Goal: Obtain resource: Obtain resource

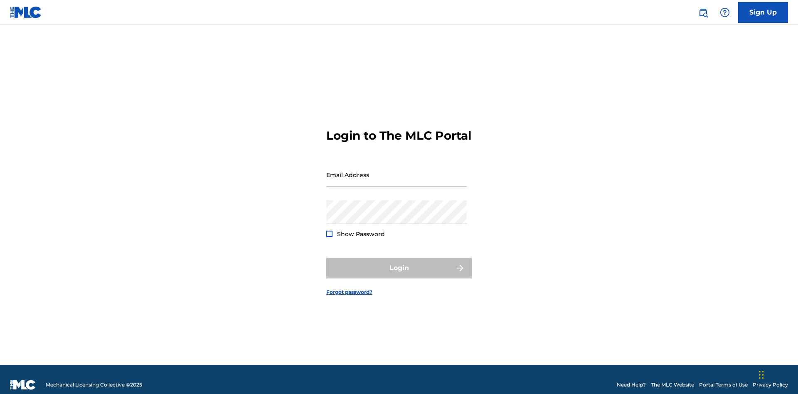
scroll to position [11, 0]
click at [396, 171] on input "Email Address" at bounding box center [396, 175] width 140 height 24
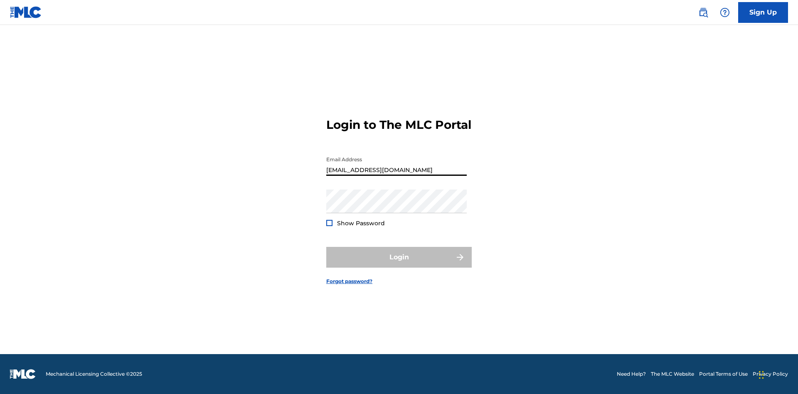
scroll to position [0, 22]
type input "[EMAIL_ADDRESS][DOMAIN_NAME]"
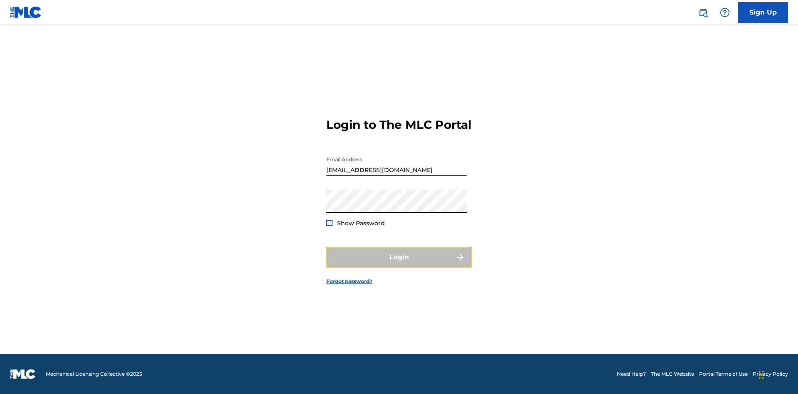
click at [399, 264] on button "Login" at bounding box center [398, 257] width 145 height 21
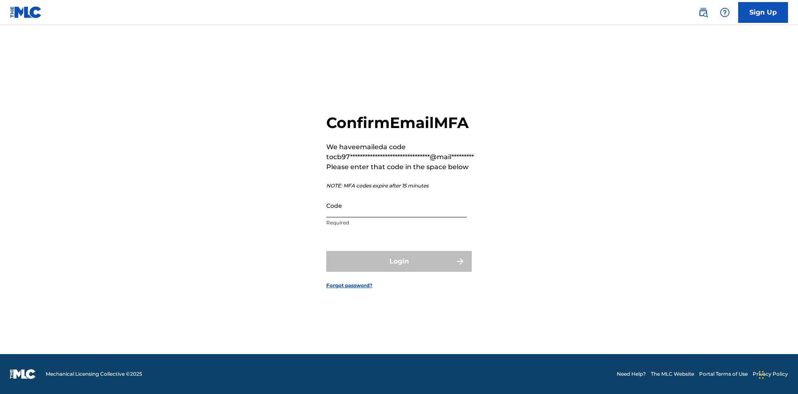
click at [396, 205] on input "Code" at bounding box center [396, 206] width 140 height 24
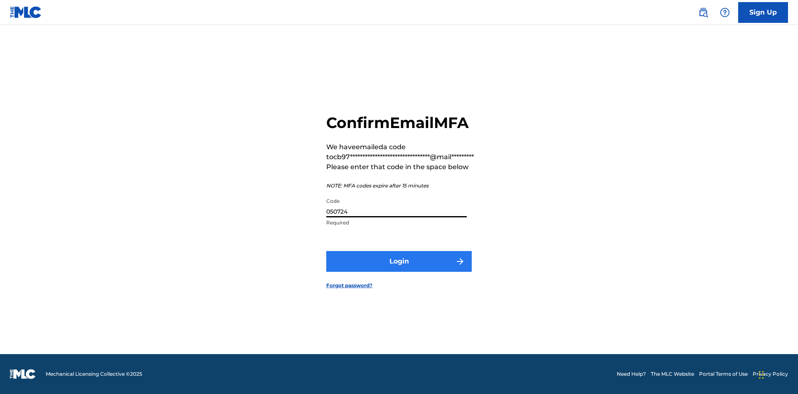
type input "050724"
click at [399, 261] on button "Login" at bounding box center [398, 261] width 145 height 21
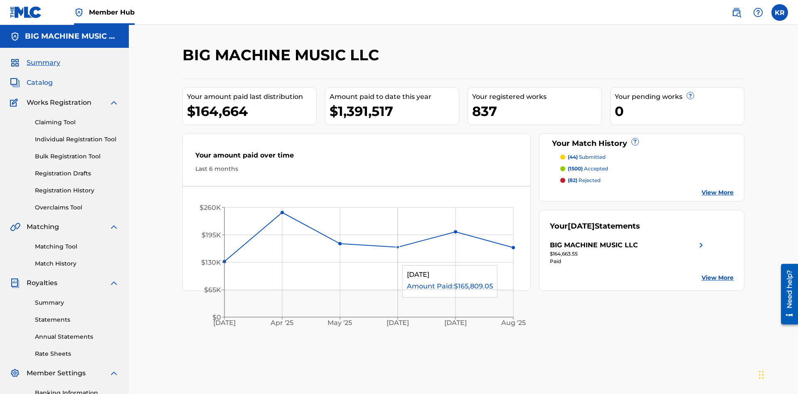
click at [39, 78] on span "Catalog" at bounding box center [40, 83] width 26 height 10
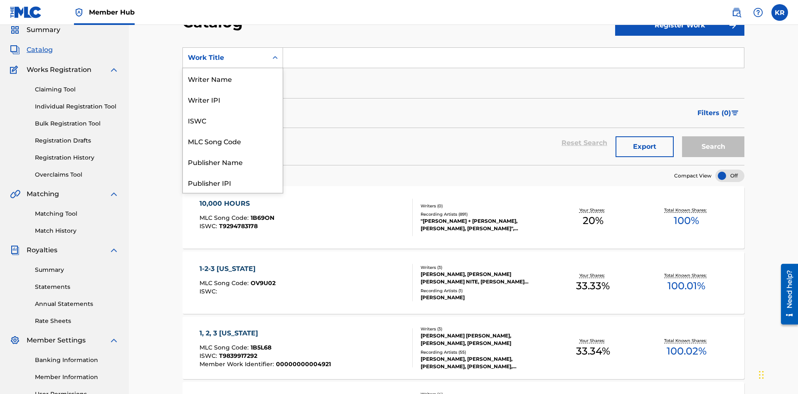
scroll to position [125, 0]
click at [233, 162] on div "ISRC" at bounding box center [233, 161] width 100 height 21
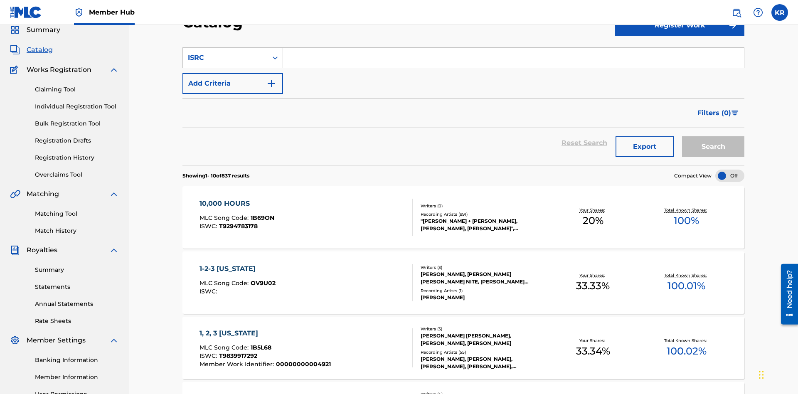
click at [513, 60] on input "Search Form" at bounding box center [513, 58] width 461 height 20
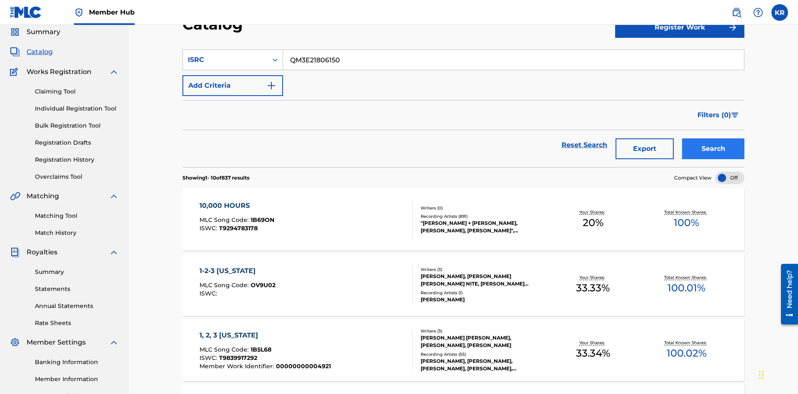
type input "QM3E21806150"
click at [713, 138] on button "Search" at bounding box center [713, 148] width 62 height 21
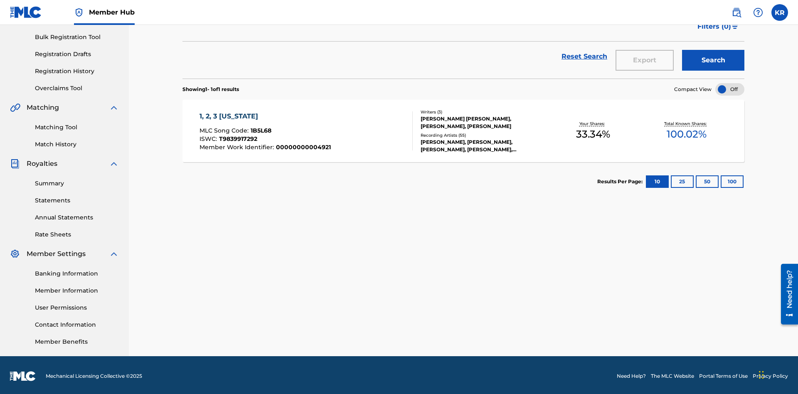
scroll to position [121, 0]
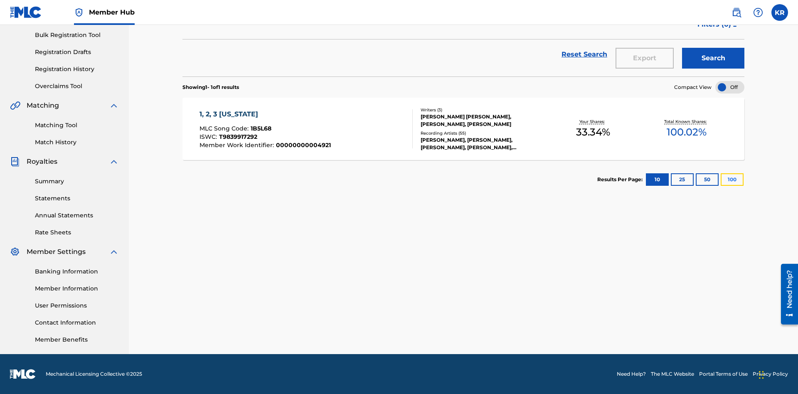
click at [720, 179] on button "100" at bounding box center [731, 179] width 23 height 12
click at [260, 128] on span "1B5L68" at bounding box center [260, 128] width 21 height 7
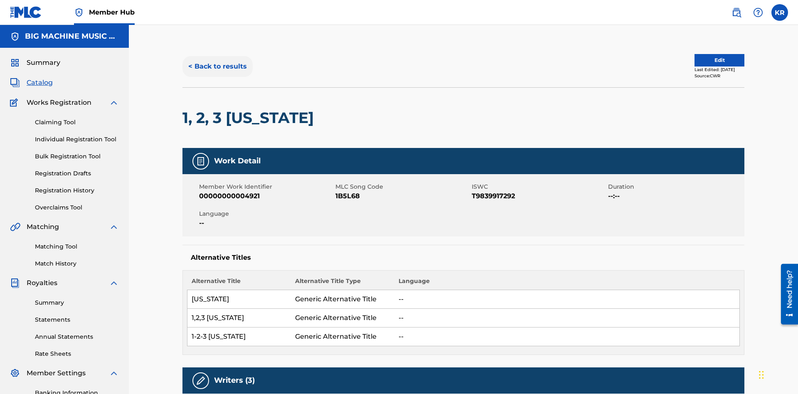
click at [217, 60] on button "< Back to results" at bounding box center [217, 66] width 70 height 21
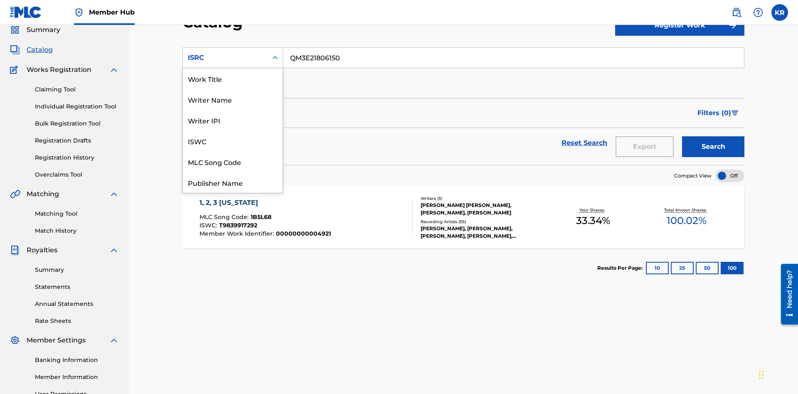
scroll to position [125, 0]
click at [233, 141] on div "Recording Title" at bounding box center [233, 140] width 100 height 21
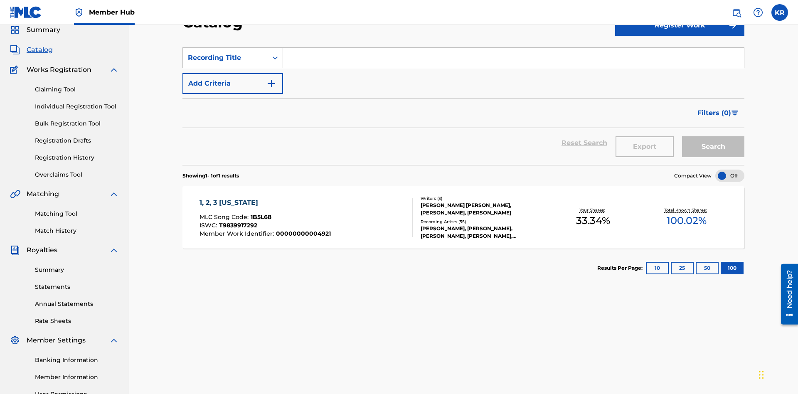
click at [513, 60] on input "Search Form" at bounding box center [513, 58] width 461 height 20
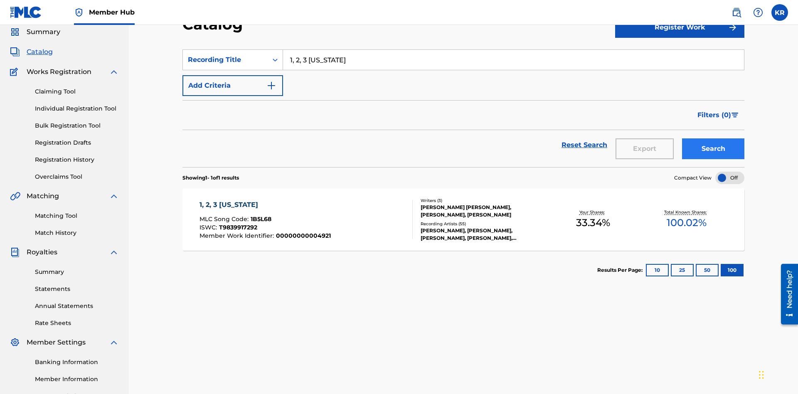
type input "1, 2, 3 [US_STATE]"
click at [713, 138] on button "Search" at bounding box center [713, 148] width 62 height 21
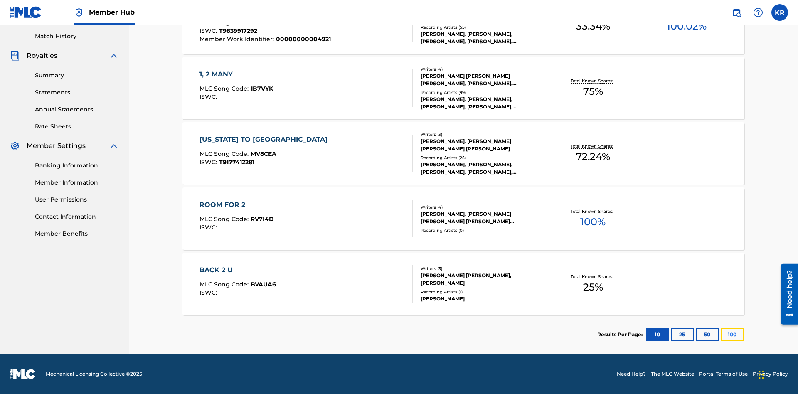
click at [720, 334] on button "100" at bounding box center [731, 334] width 23 height 12
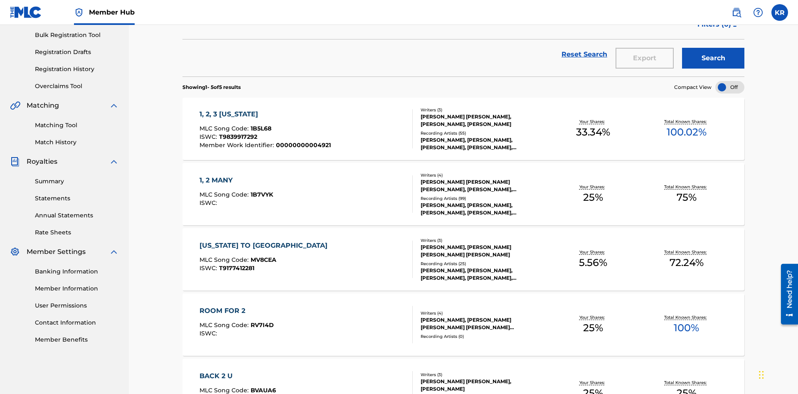
scroll to position [189, 0]
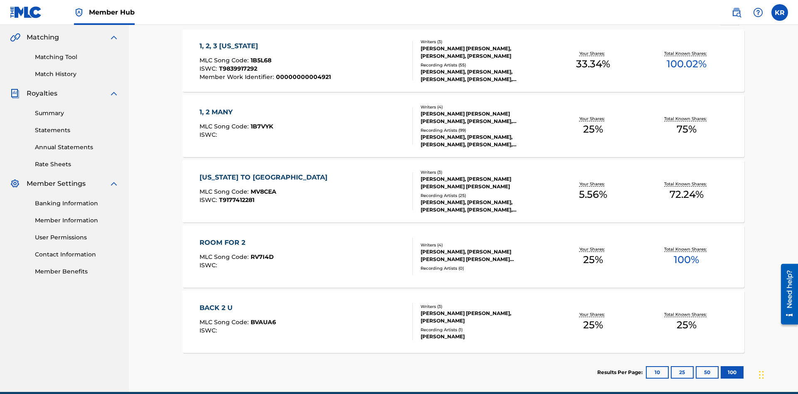
click at [260, 56] on span "1B5L68" at bounding box center [260, 59] width 21 height 7
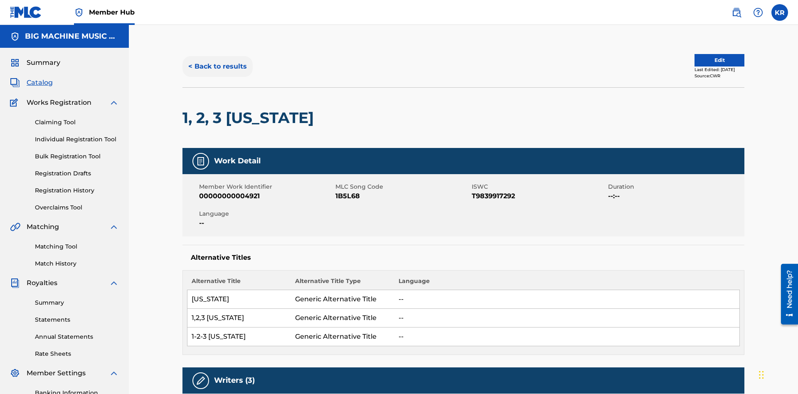
click at [217, 60] on button "< Back to results" at bounding box center [217, 66] width 70 height 21
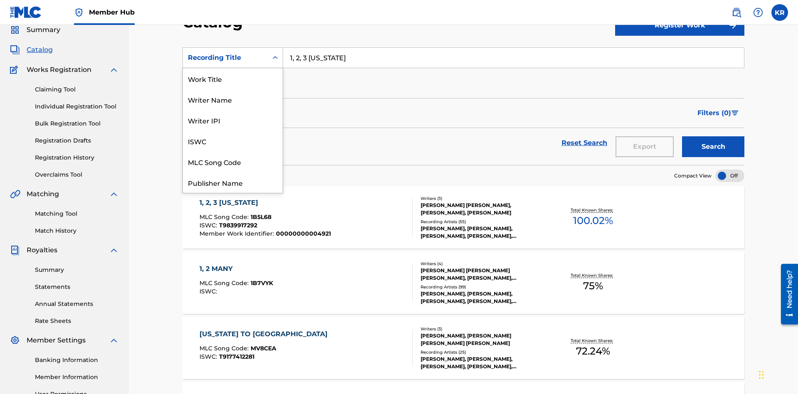
scroll to position [125, 0]
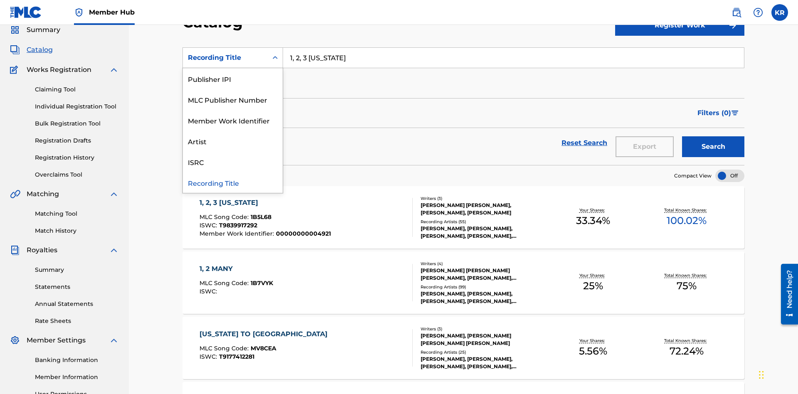
click at [233, 120] on div "Member Work Identifier" at bounding box center [233, 120] width 100 height 21
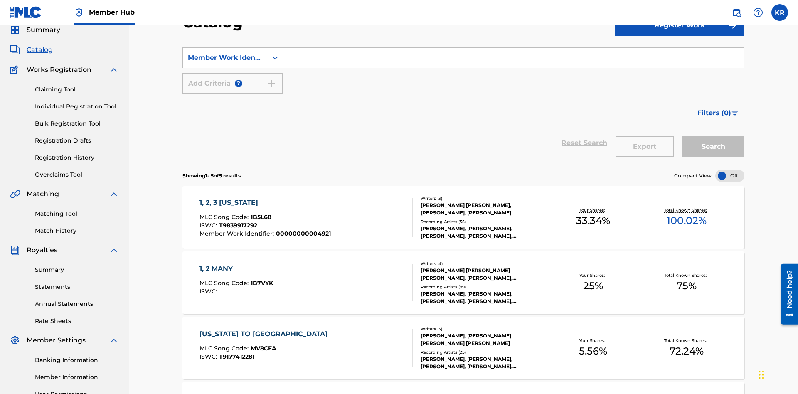
scroll to position [31, 0]
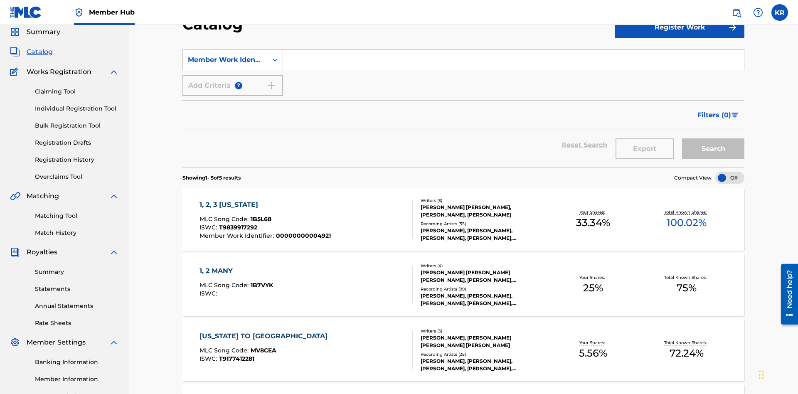
click at [513, 60] on input "Search Form" at bounding box center [513, 60] width 461 height 20
type input "00000000004921"
click at [713, 138] on button "Search" at bounding box center [713, 148] width 62 height 21
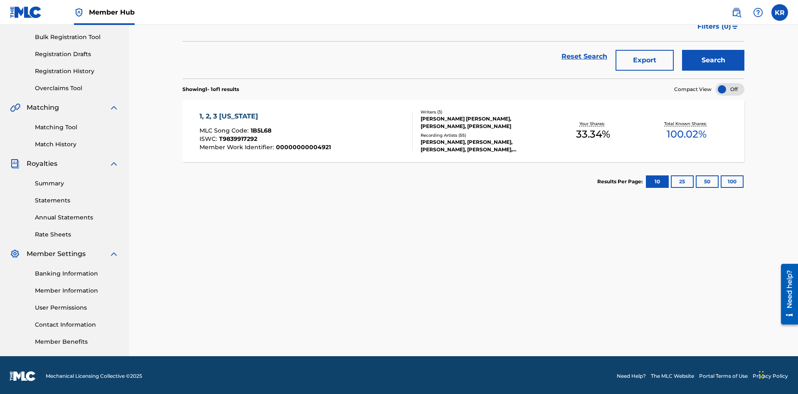
scroll to position [121, 0]
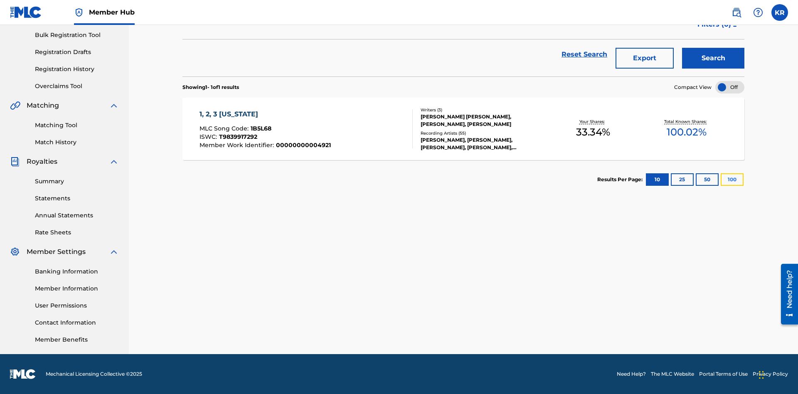
click at [720, 179] on button "100" at bounding box center [731, 179] width 23 height 12
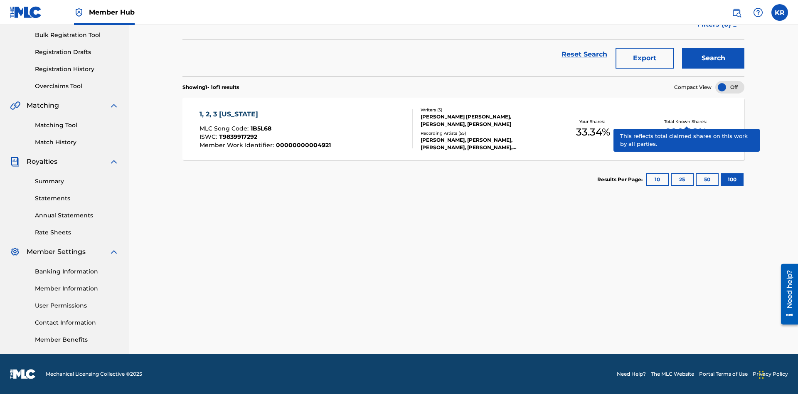
click at [260, 128] on span "1B5L68" at bounding box center [260, 128] width 21 height 7
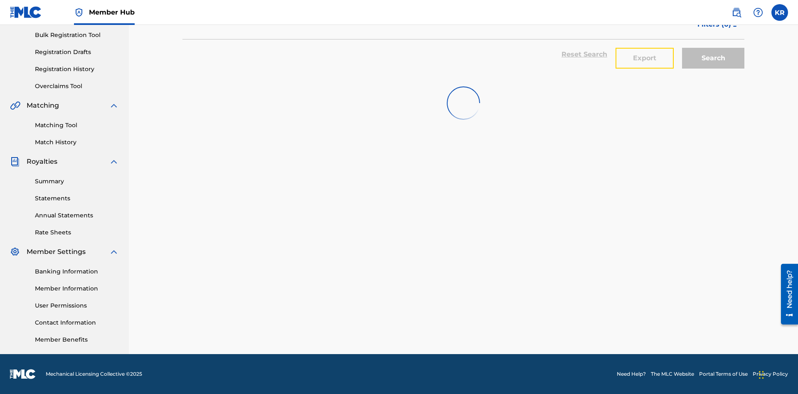
click at [644, 60] on button "Export" at bounding box center [644, 58] width 58 height 21
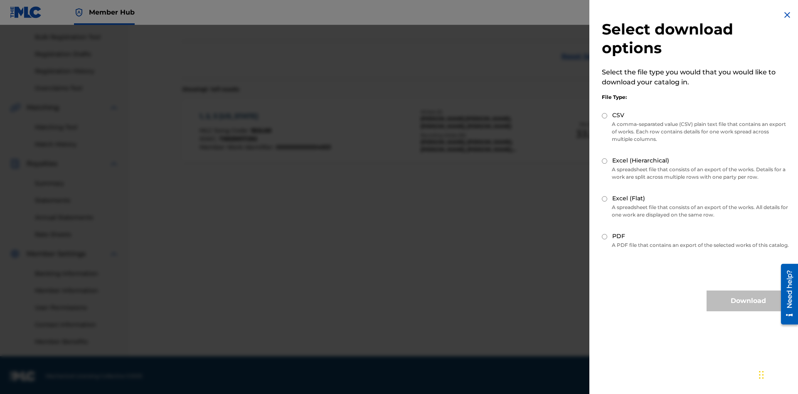
click at [604, 199] on input "Excel (Flat)" at bounding box center [603, 198] width 5 height 5
radio input "true"
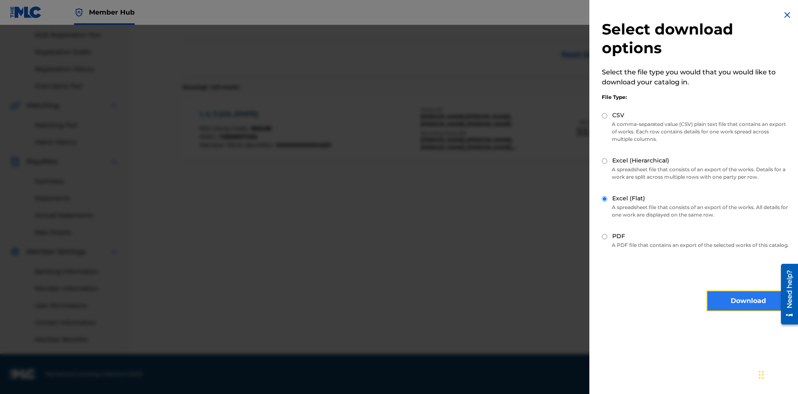
click at [748, 308] on button "Download" at bounding box center [747, 300] width 83 height 21
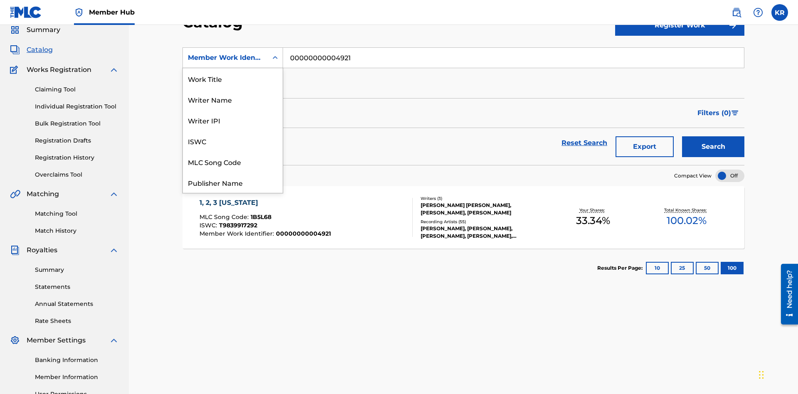
scroll to position [125, 0]
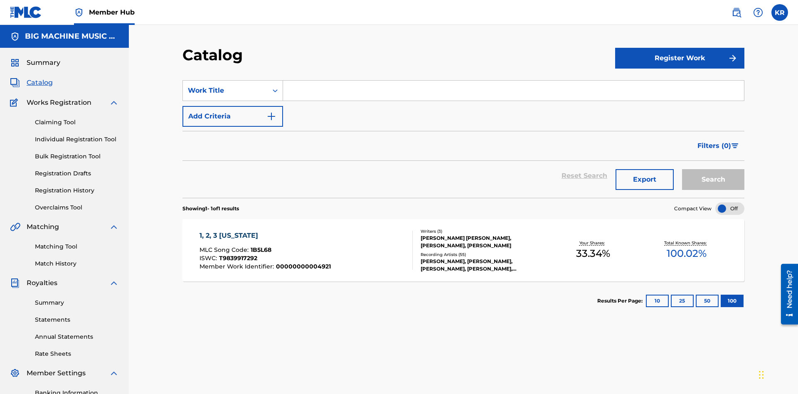
scroll to position [31, 0]
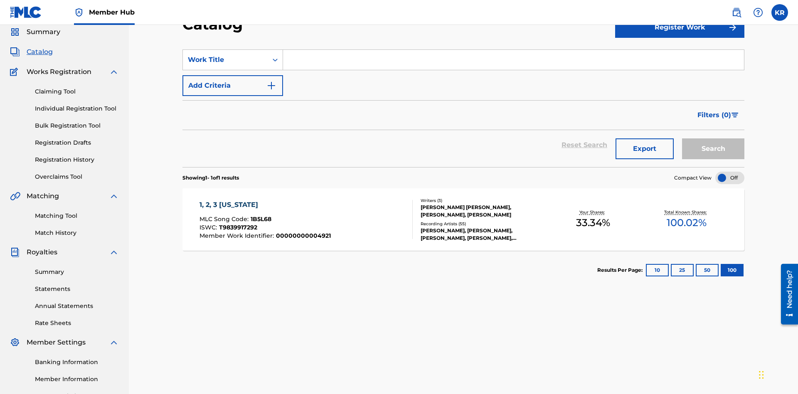
click at [513, 60] on input "Search Form" at bounding box center [513, 60] width 461 height 20
type input "1, 2, 3 [US_STATE]"
click at [713, 138] on button "Search" at bounding box center [713, 148] width 62 height 21
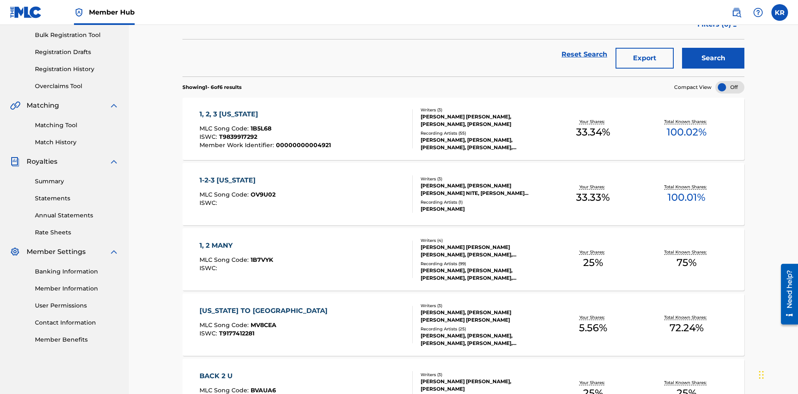
scroll to position [189, 0]
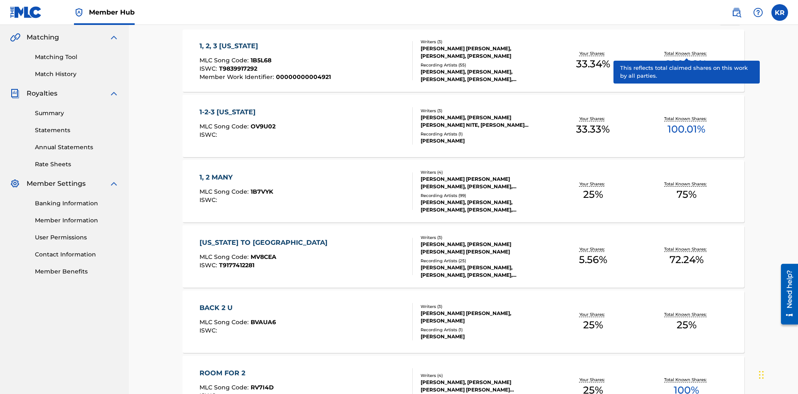
click at [260, 56] on span "1B5L68" at bounding box center [260, 59] width 21 height 7
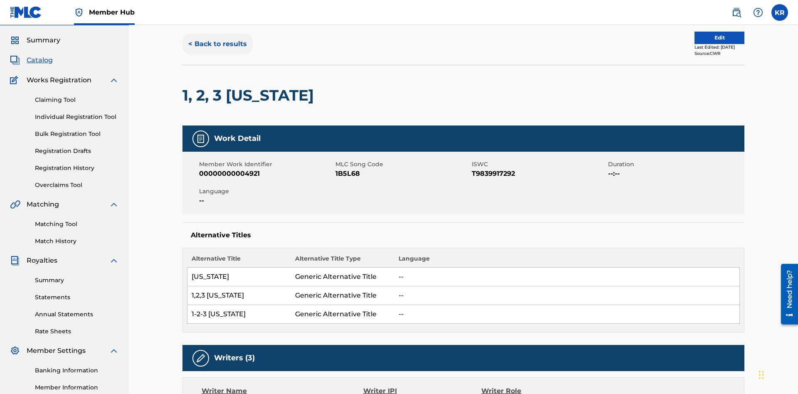
click at [217, 54] on button "< Back to results" at bounding box center [217, 44] width 70 height 21
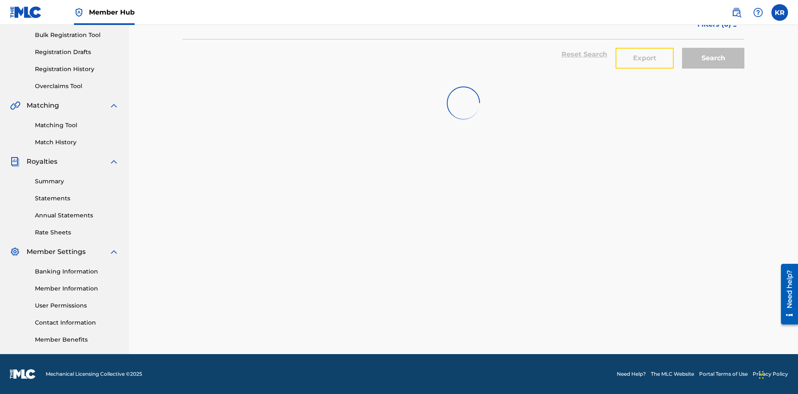
click at [644, 60] on button "Export" at bounding box center [644, 58] width 58 height 21
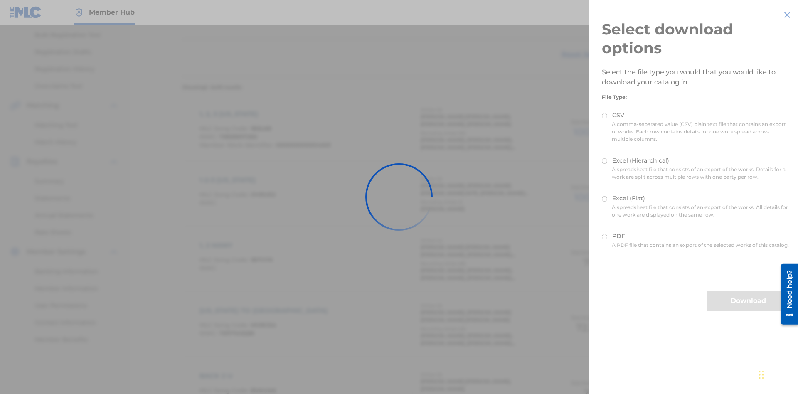
scroll to position [119, 0]
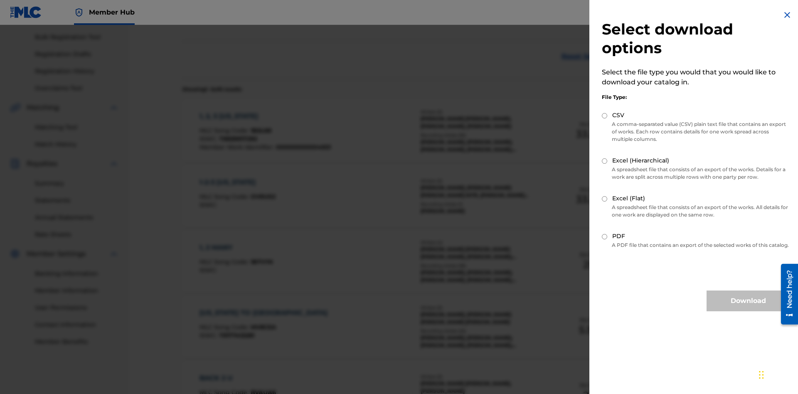
click at [604, 161] on input "Excel (Hierarchical)" at bounding box center [603, 160] width 5 height 5
radio input "true"
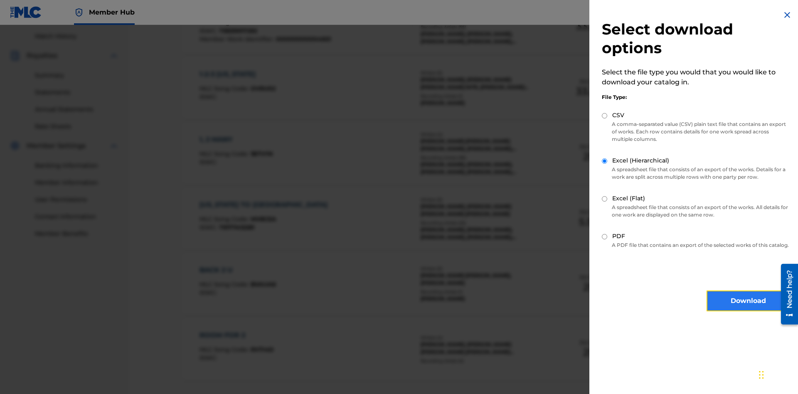
click at [748, 308] on button "Download" at bounding box center [747, 300] width 83 height 21
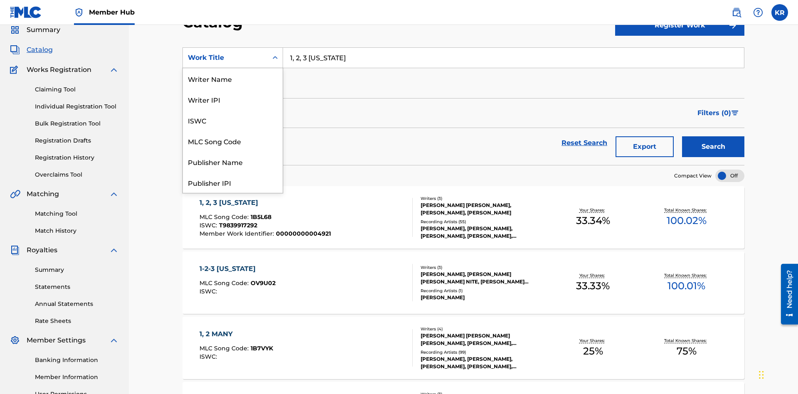
scroll to position [125, 0]
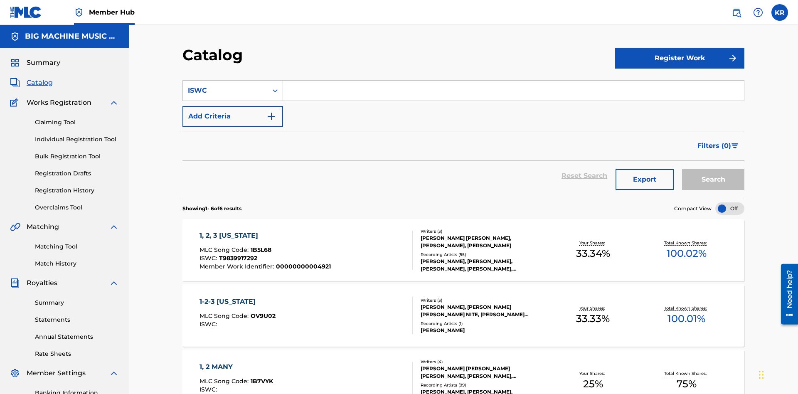
click at [513, 81] on input "Search Form" at bounding box center [513, 91] width 461 height 20
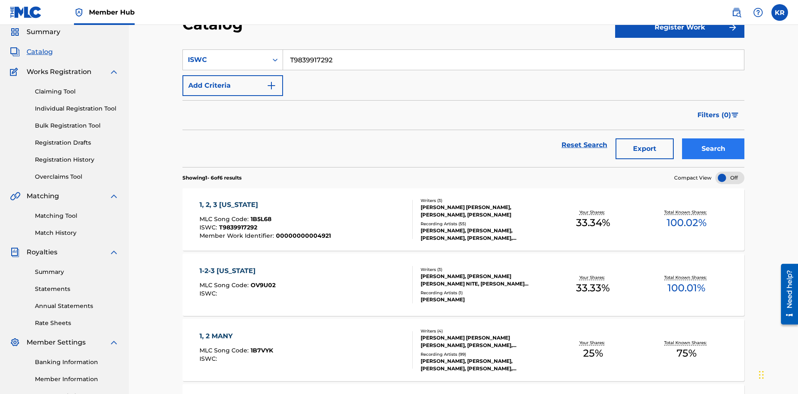
type input "T9839917292"
click at [713, 138] on button "Search" at bounding box center [713, 148] width 62 height 21
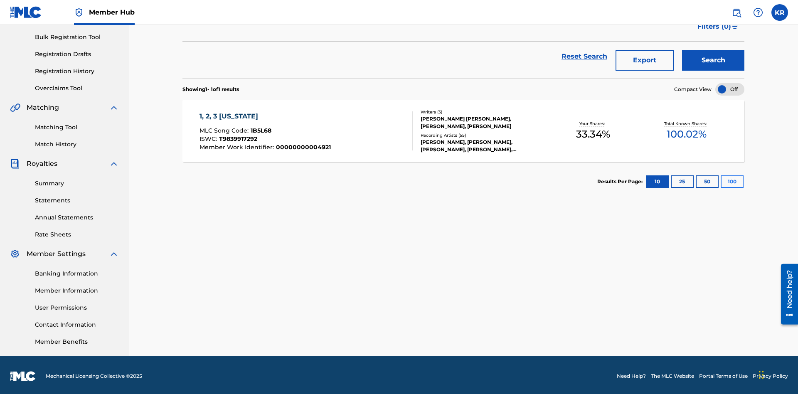
scroll to position [121, 0]
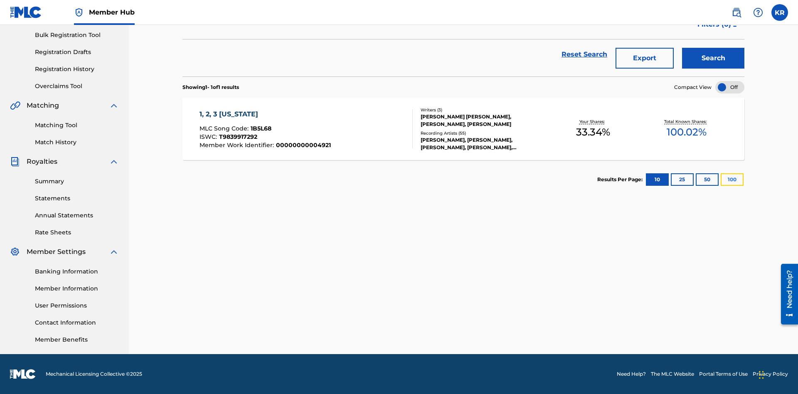
click at [720, 179] on button "100" at bounding box center [731, 179] width 23 height 12
click at [260, 128] on span "1B5L68" at bounding box center [260, 128] width 21 height 7
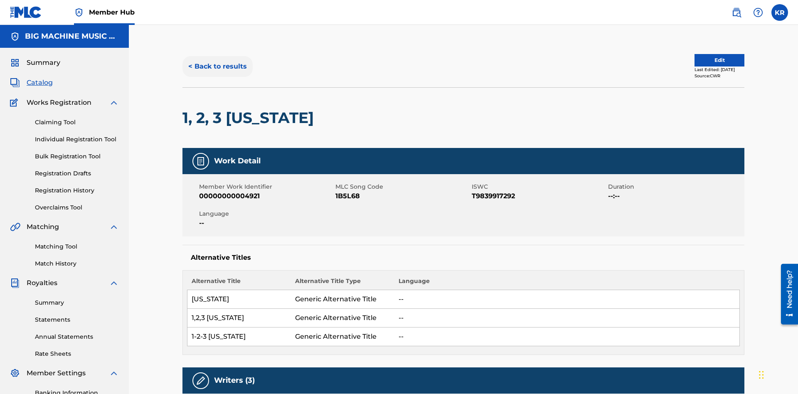
click at [217, 60] on button "< Back to results" at bounding box center [217, 66] width 70 height 21
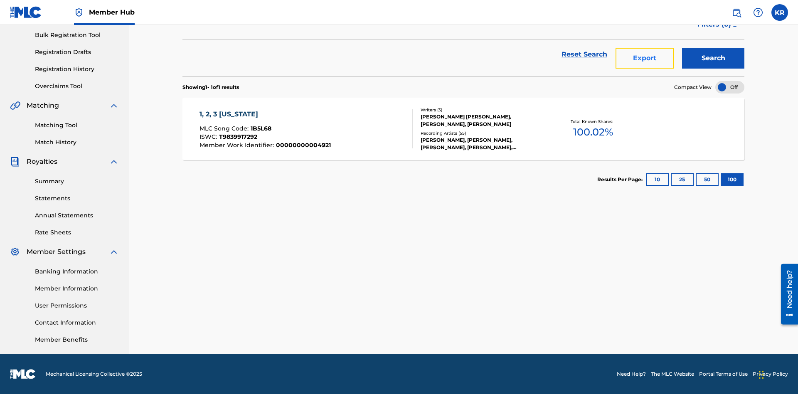
click at [644, 60] on button "Export" at bounding box center [644, 58] width 58 height 21
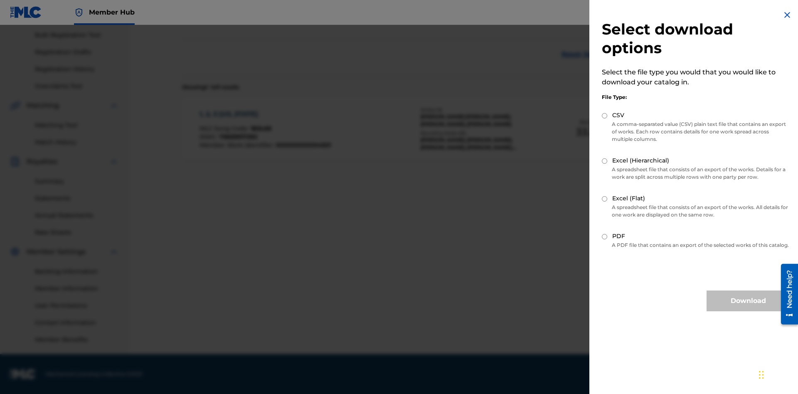
click at [604, 115] on input "CSV" at bounding box center [603, 115] width 5 height 5
radio input "true"
click at [748, 308] on button "Download" at bounding box center [747, 300] width 83 height 21
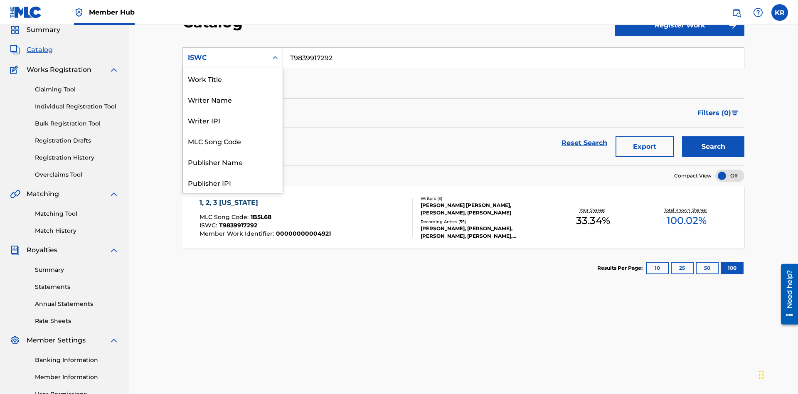
scroll to position [125, 0]
click at [233, 27] on div "MLC Song Code" at bounding box center [233, 16] width 100 height 21
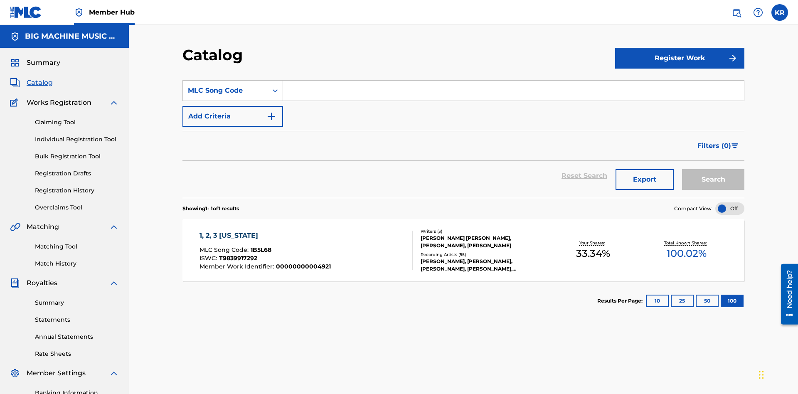
click at [513, 81] on input "Search Form" at bounding box center [513, 91] width 461 height 20
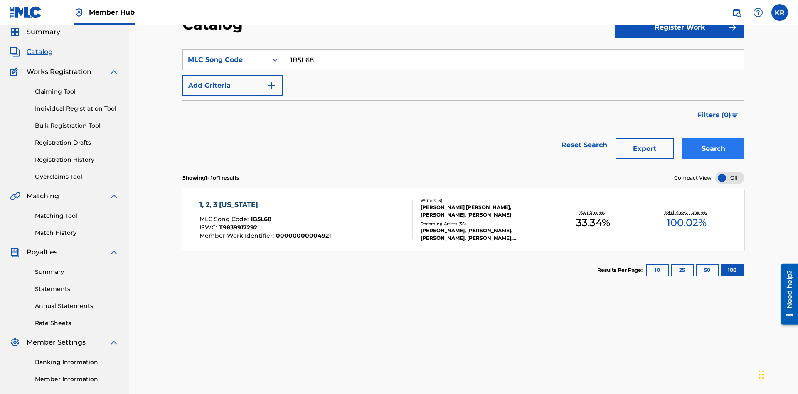
type input "1B5L68"
click at [713, 138] on button "Search" at bounding box center [713, 148] width 62 height 21
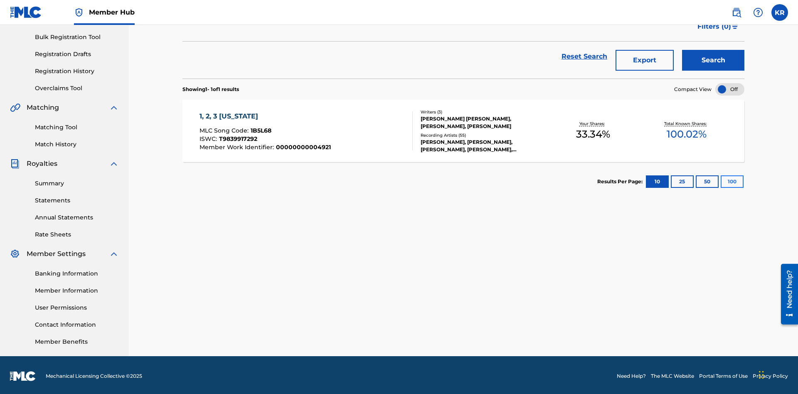
scroll to position [121, 0]
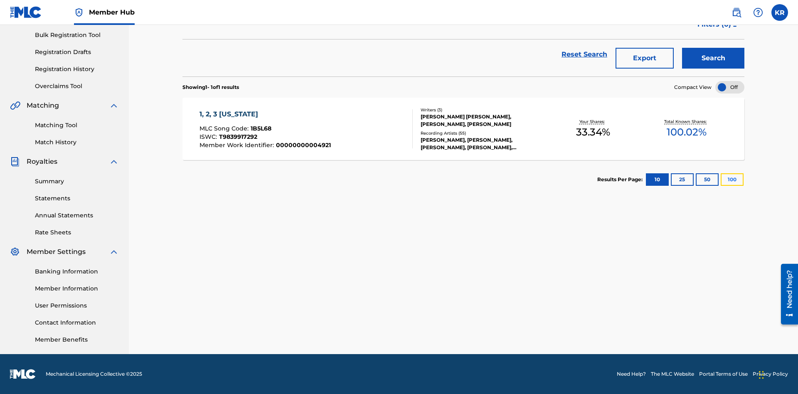
click at [720, 179] on button "100" at bounding box center [731, 179] width 23 height 12
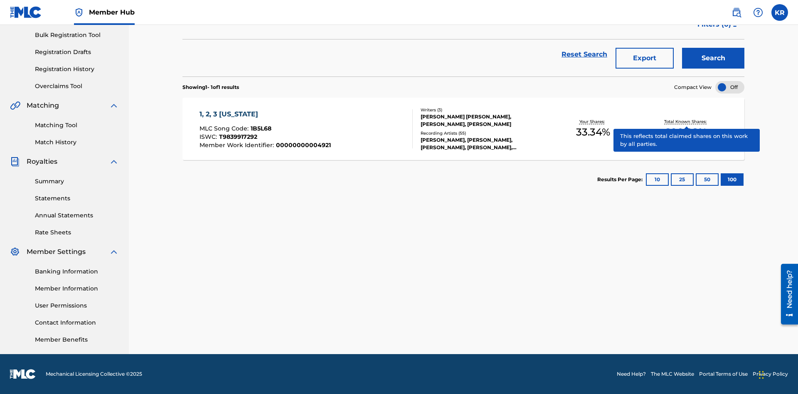
click at [260, 128] on span "1B5L68" at bounding box center [260, 128] width 21 height 7
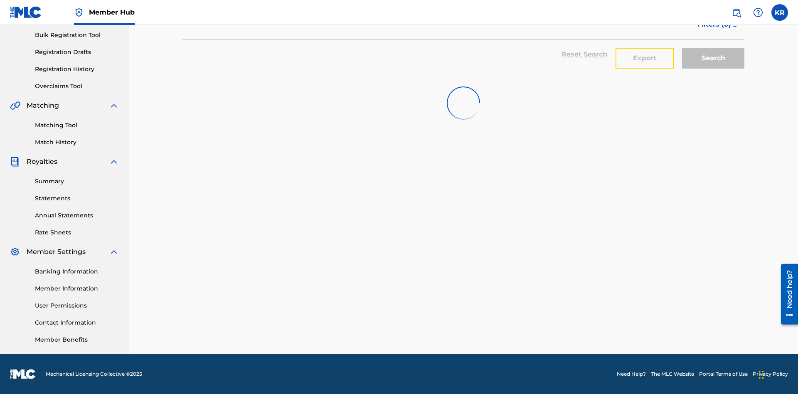
click at [644, 60] on button "Export" at bounding box center [644, 58] width 58 height 21
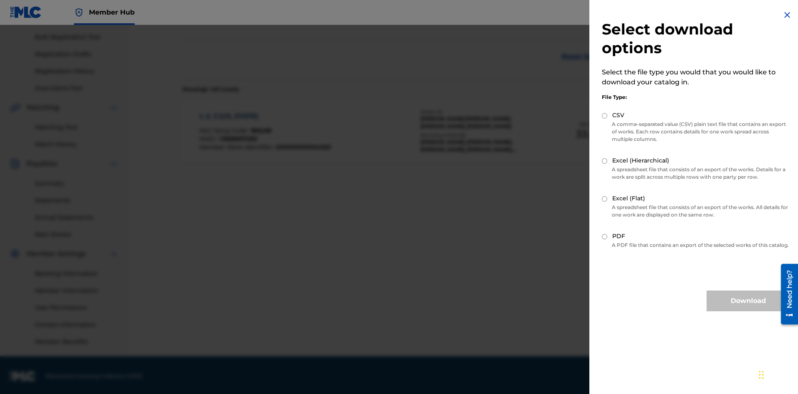
click at [604, 161] on input "Excel (Hierarchical)" at bounding box center [603, 160] width 5 height 5
radio input "true"
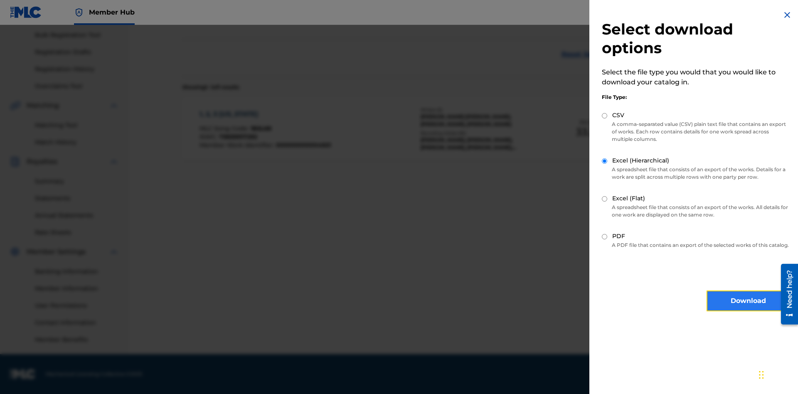
click at [748, 308] on button "Download" at bounding box center [747, 300] width 83 height 21
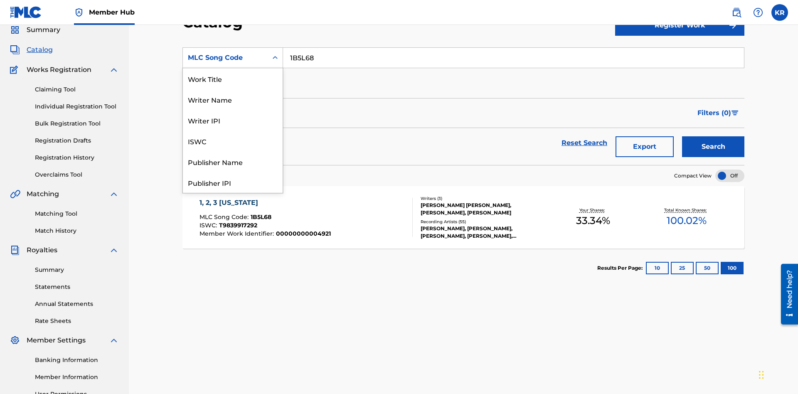
scroll to position [125, 0]
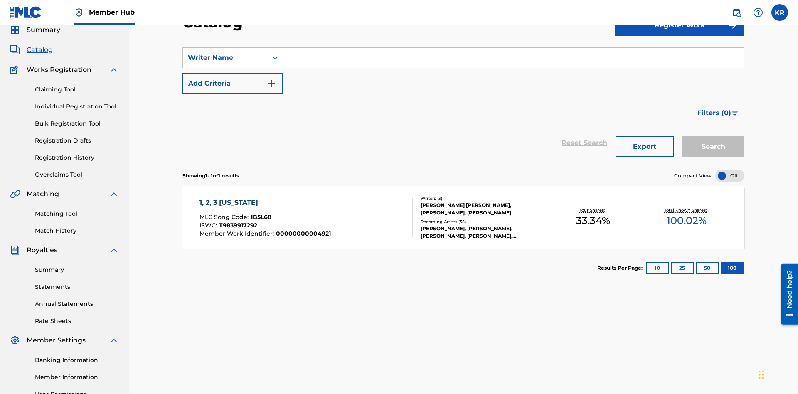
scroll to position [0, 0]
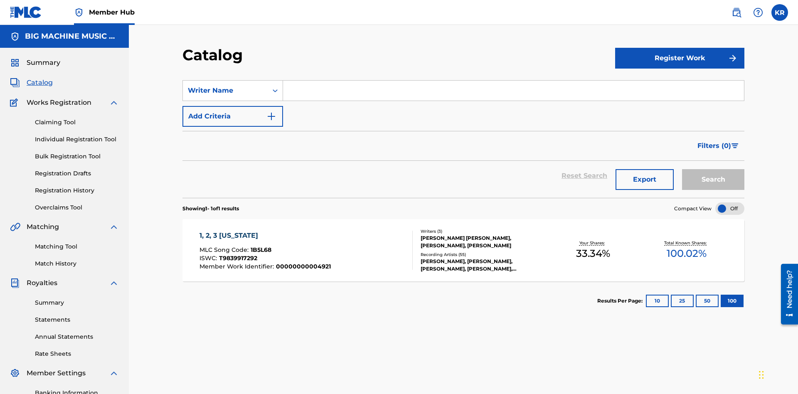
click at [513, 81] on input "Search Form" at bounding box center [513, 91] width 461 height 20
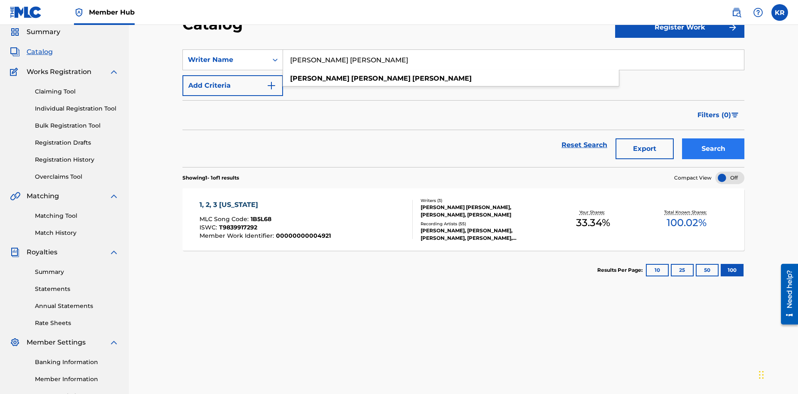
type input "[PERSON_NAME] [PERSON_NAME]"
click at [713, 138] on button "Search" at bounding box center [713, 148] width 62 height 21
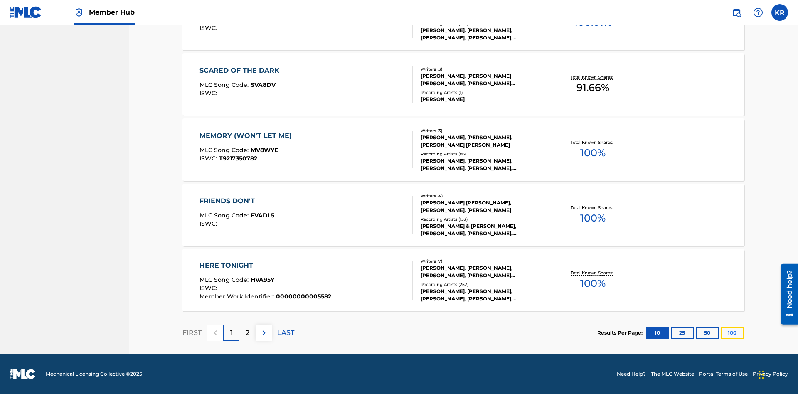
click at [720, 332] on button "100" at bounding box center [731, 332] width 23 height 12
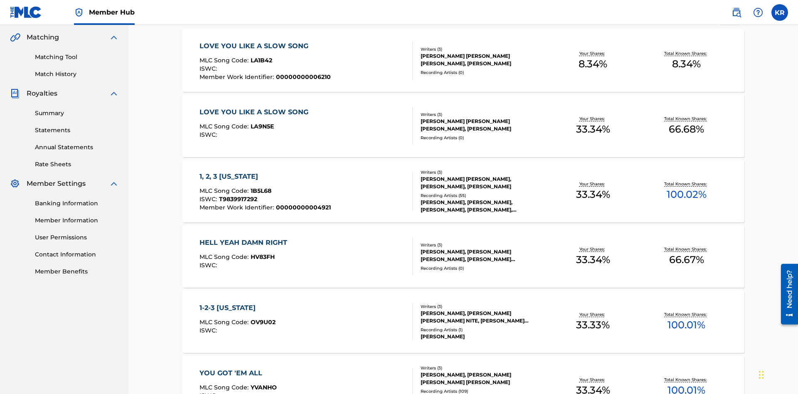
scroll to position [326, 0]
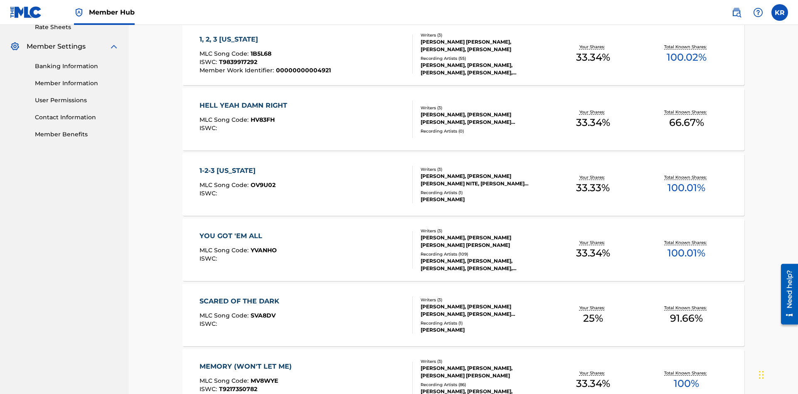
click at [260, 54] on span "1B5L68" at bounding box center [260, 53] width 21 height 7
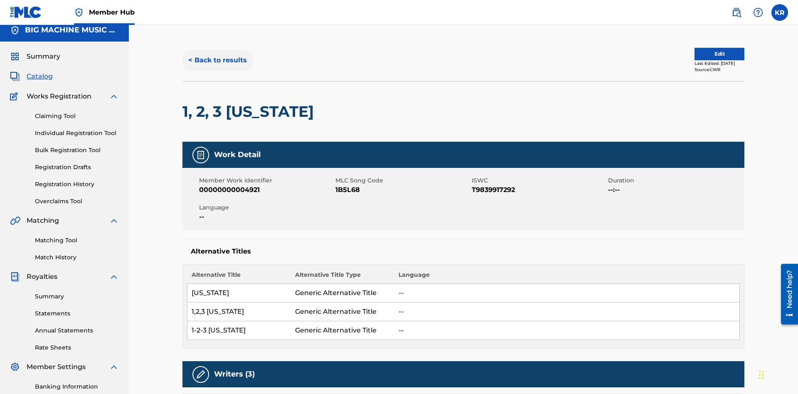
click at [217, 60] on button "< Back to results" at bounding box center [217, 60] width 70 height 21
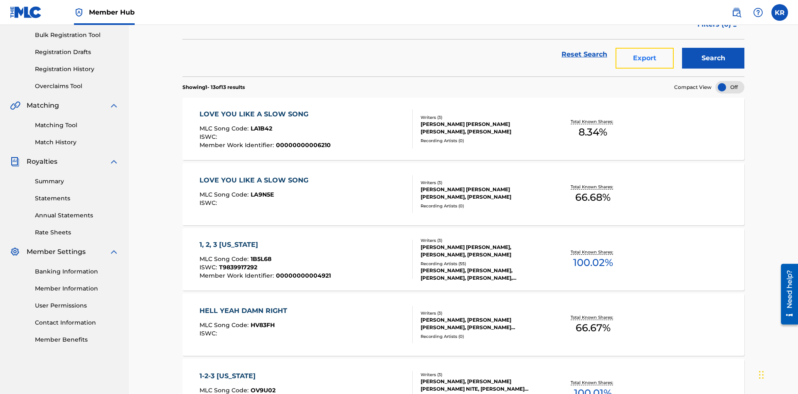
click at [644, 60] on button "Export" at bounding box center [644, 58] width 58 height 21
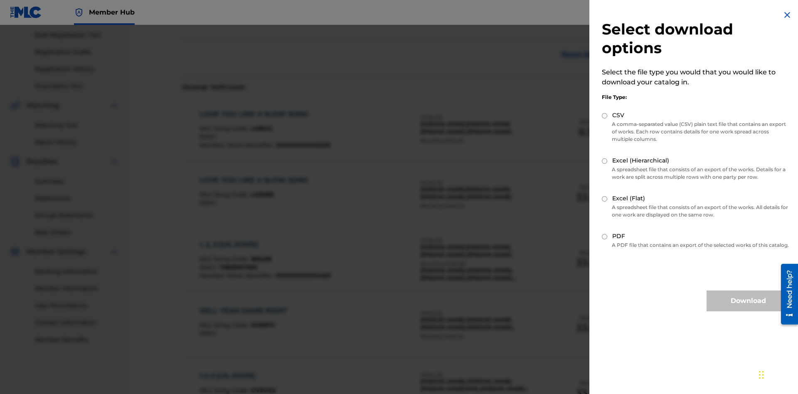
scroll to position [119, 0]
click at [604, 199] on input "Excel (Flat)" at bounding box center [603, 198] width 5 height 5
radio input "true"
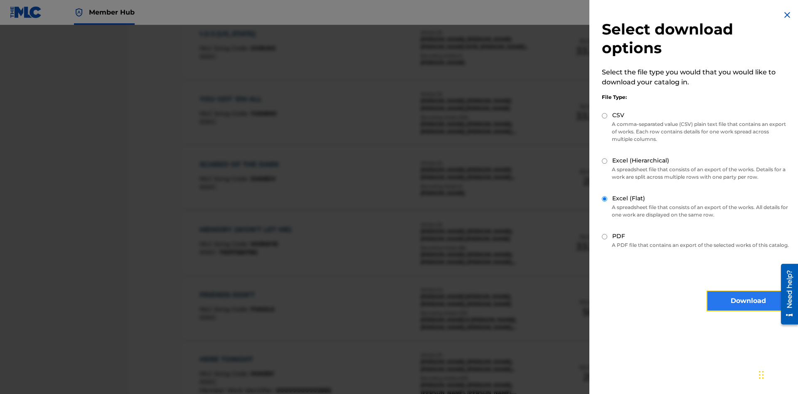
click at [748, 308] on button "Download" at bounding box center [747, 300] width 83 height 21
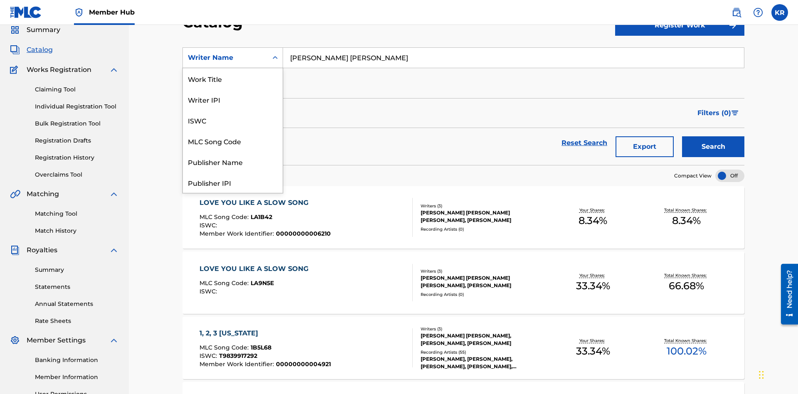
scroll to position [125, 0]
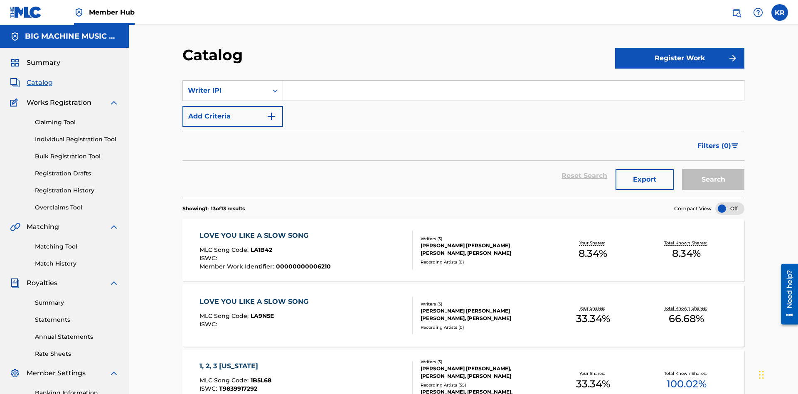
click at [513, 81] on input "Search Form" at bounding box center [513, 91] width 461 height 20
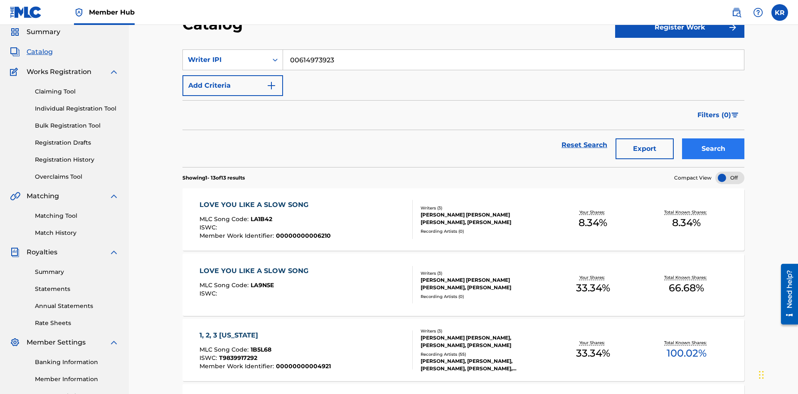
type input "00614973923"
click at [713, 138] on button "Search" at bounding box center [713, 148] width 62 height 21
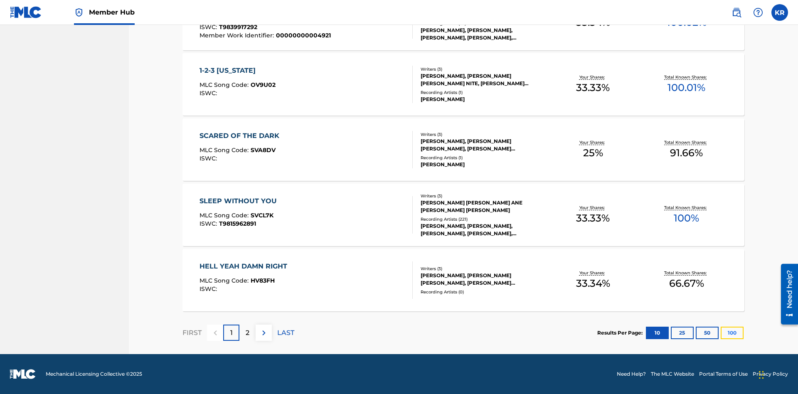
click at [720, 332] on button "100" at bounding box center [731, 332] width 23 height 12
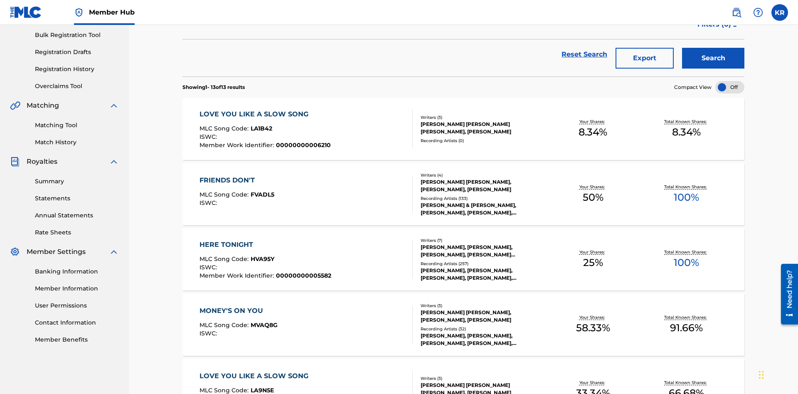
scroll to position [189, 0]
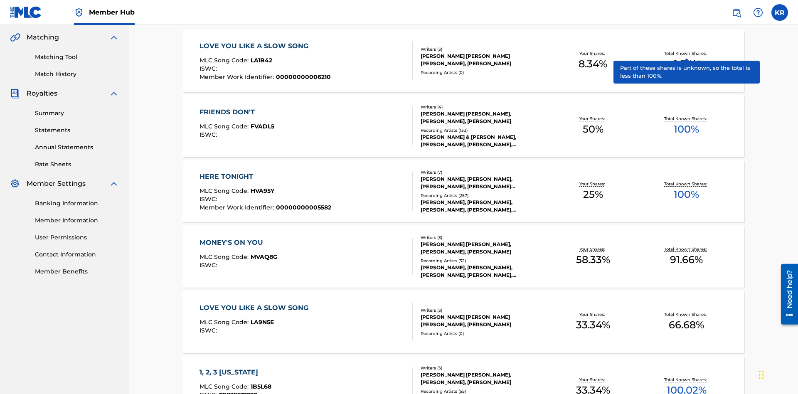
click at [260, 383] on span "1B5L68" at bounding box center [260, 386] width 21 height 7
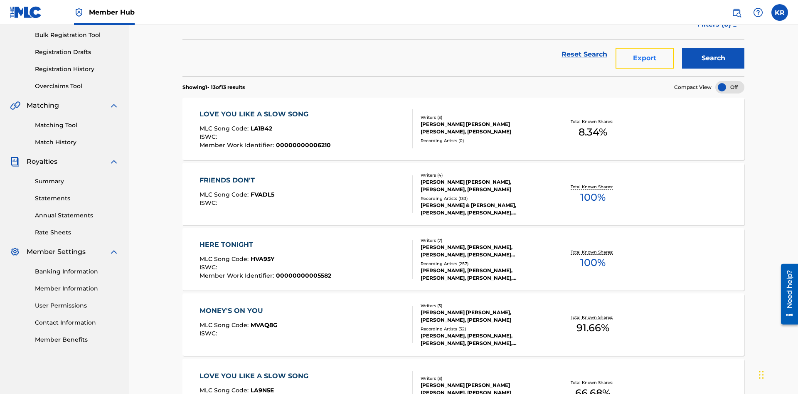
click at [644, 60] on button "Export" at bounding box center [644, 58] width 58 height 21
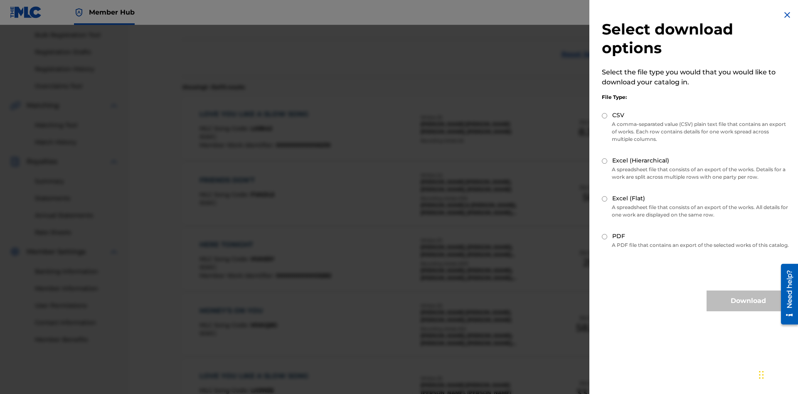
scroll to position [119, 0]
click at [604, 115] on input "CSV" at bounding box center [603, 115] width 5 height 5
radio input "true"
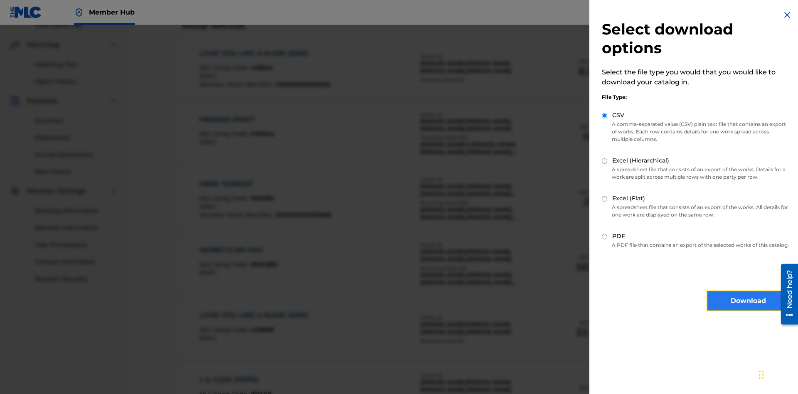
click at [748, 308] on button "Download" at bounding box center [747, 300] width 83 height 21
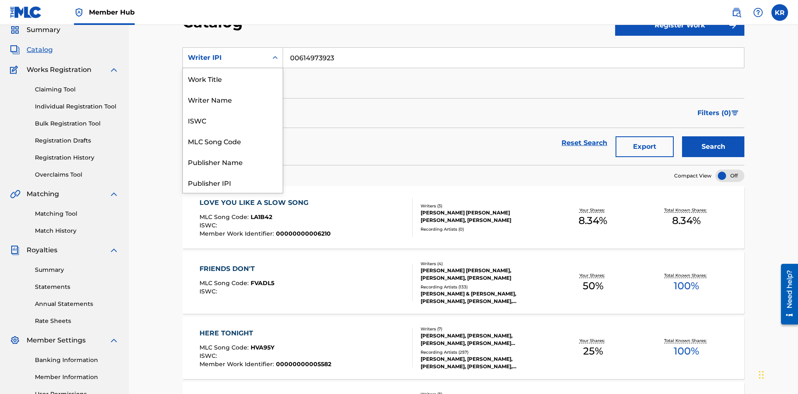
scroll to position [125, 0]
click at [233, 47] on div "Publisher Name" at bounding box center [233, 37] width 100 height 21
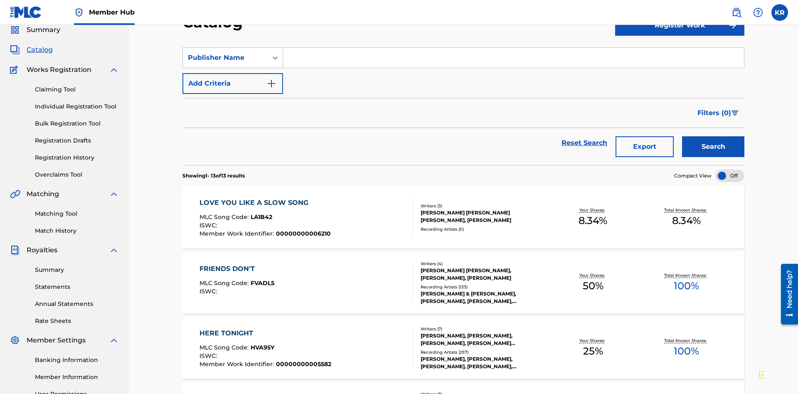
scroll to position [0, 0]
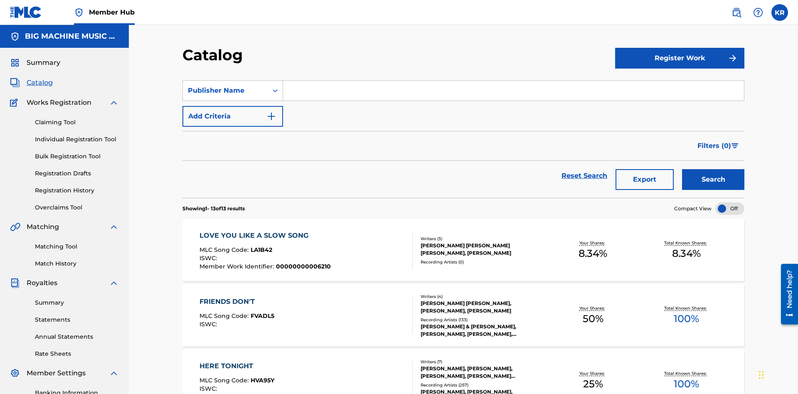
click at [513, 81] on input "Search Form" at bounding box center [513, 91] width 461 height 20
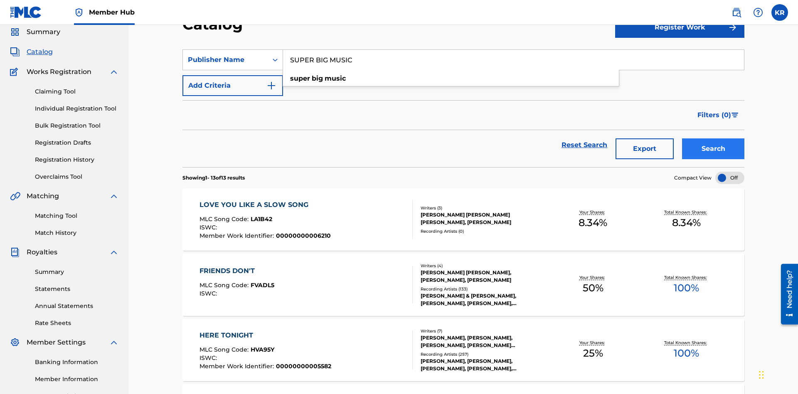
type input "SUPER BIG MUSIC"
click at [713, 138] on button "Search" at bounding box center [713, 148] width 62 height 21
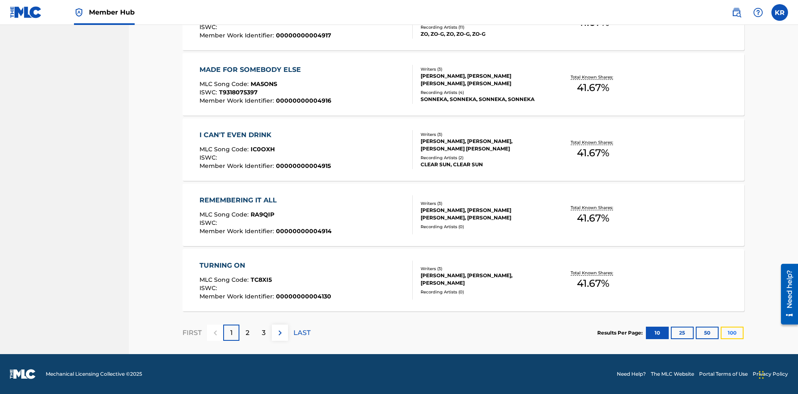
click at [720, 332] on button "100" at bounding box center [731, 332] width 23 height 12
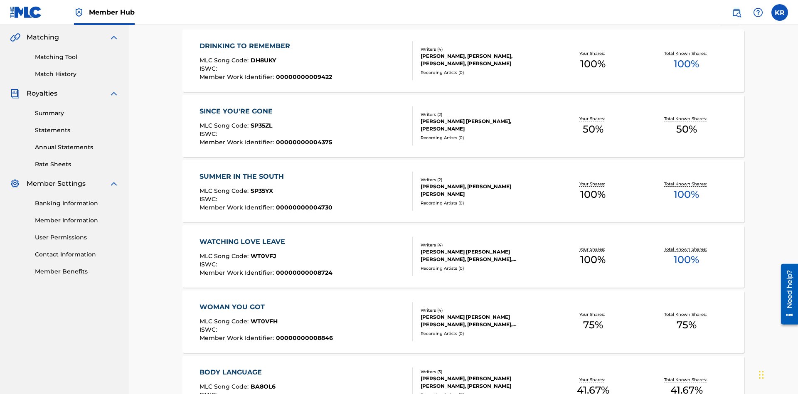
scroll to position [189, 0]
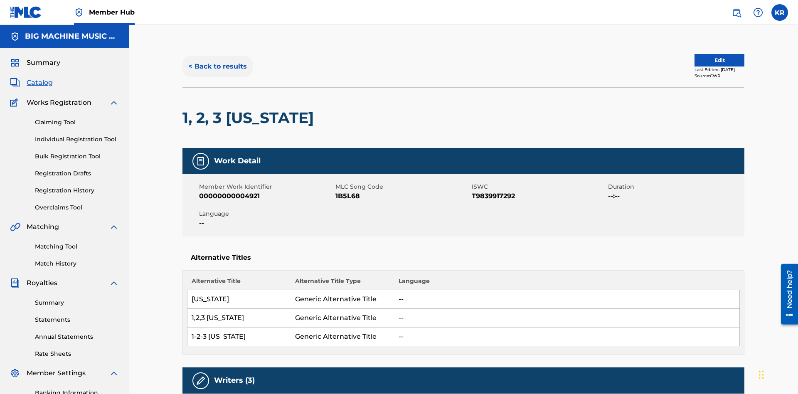
click at [217, 60] on button "< Back to results" at bounding box center [217, 66] width 70 height 21
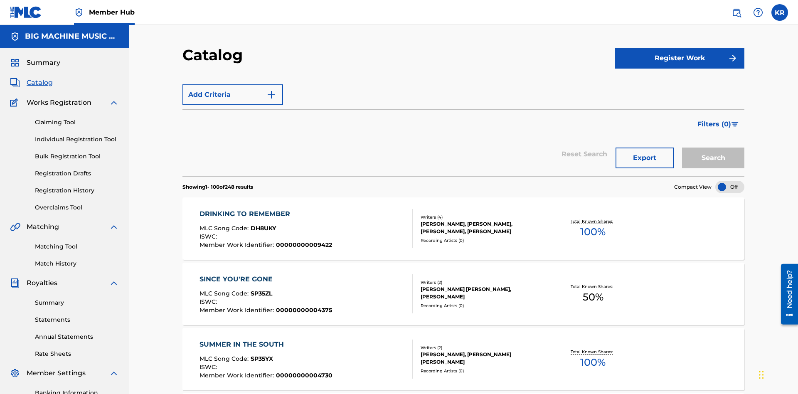
scroll to position [121, 0]
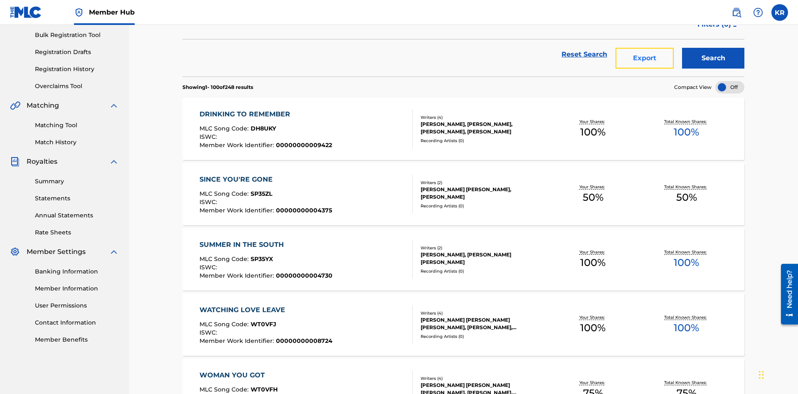
click at [644, 60] on button "Export" at bounding box center [644, 58] width 58 height 21
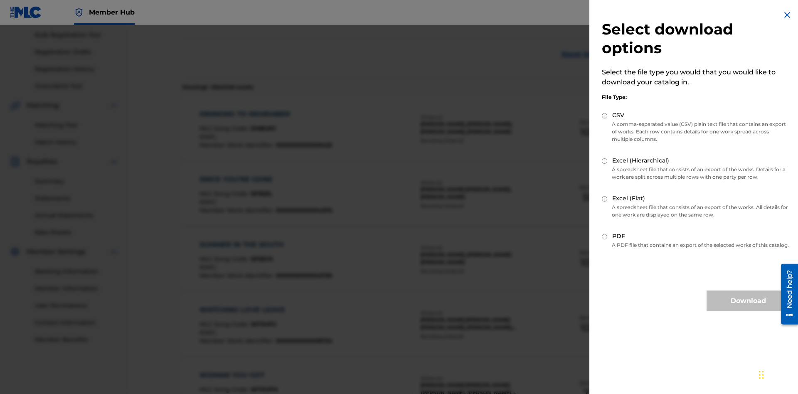
scroll to position [119, 0]
click at [604, 161] on input "Excel (Hierarchical)" at bounding box center [603, 160] width 5 height 5
radio input "true"
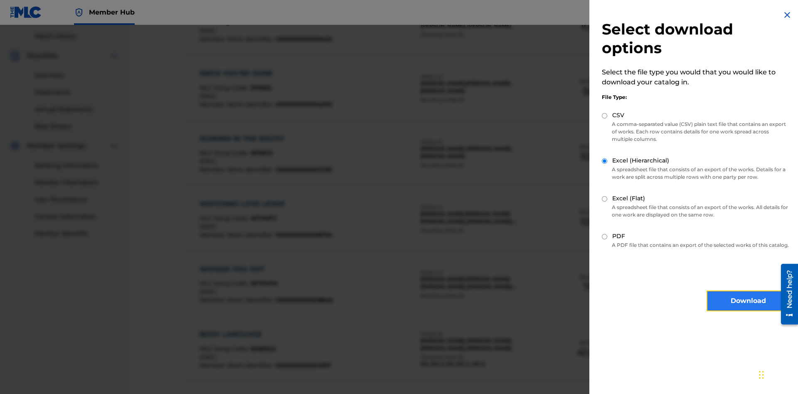
click at [748, 308] on button "Download" at bounding box center [747, 300] width 83 height 21
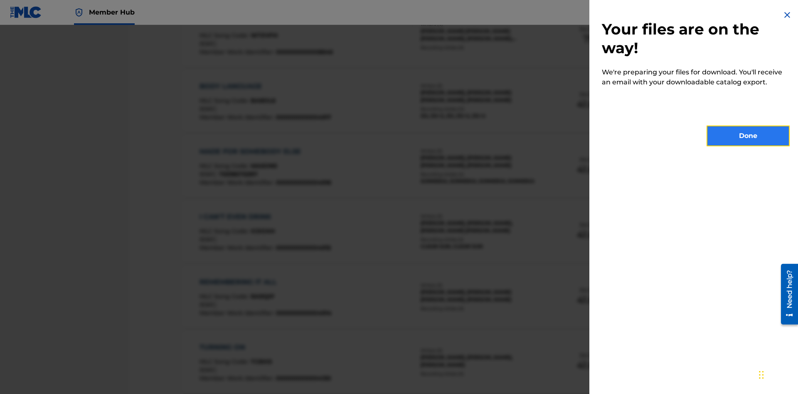
click at [748, 136] on button "Done" at bounding box center [747, 135] width 83 height 21
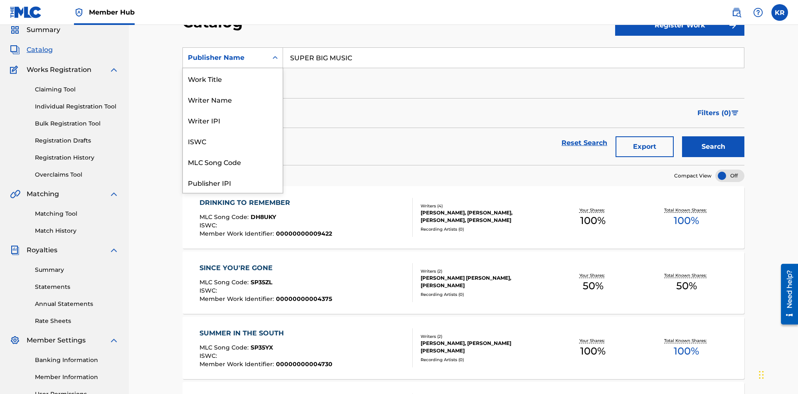
scroll to position [125, 0]
click at [233, 68] on div "Publisher IPI" at bounding box center [233, 57] width 100 height 21
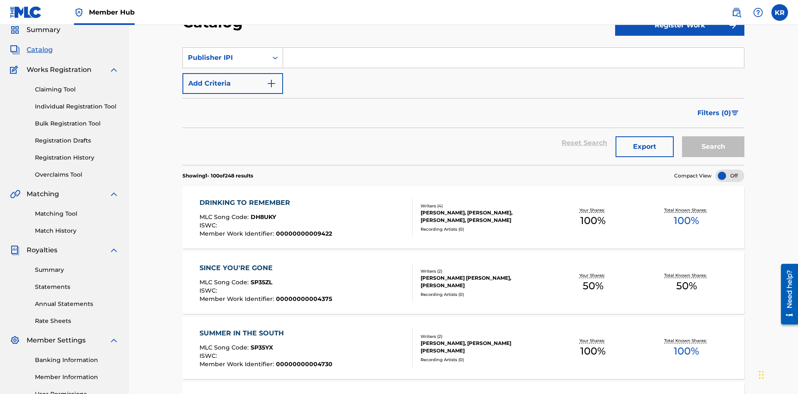
scroll to position [0, 0]
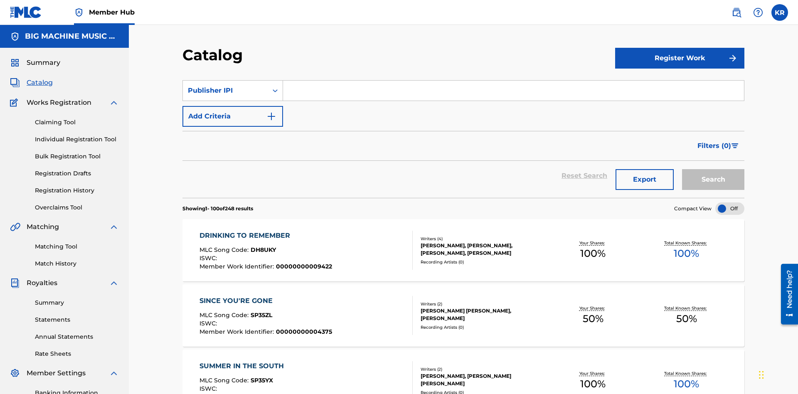
click at [513, 81] on input "Search Form" at bounding box center [513, 91] width 461 height 20
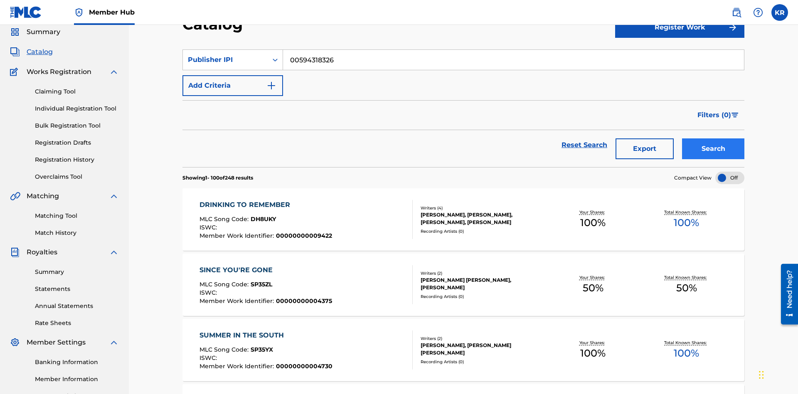
type input "00594318326"
click at [713, 138] on button "Search" at bounding box center [713, 148] width 62 height 21
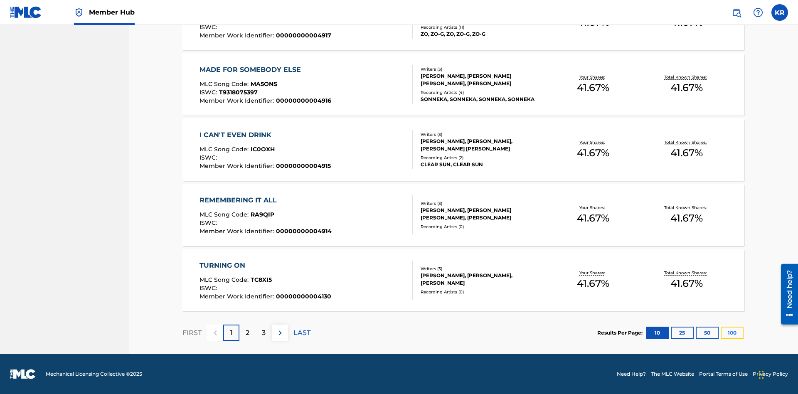
click at [720, 332] on button "100" at bounding box center [731, 332] width 23 height 12
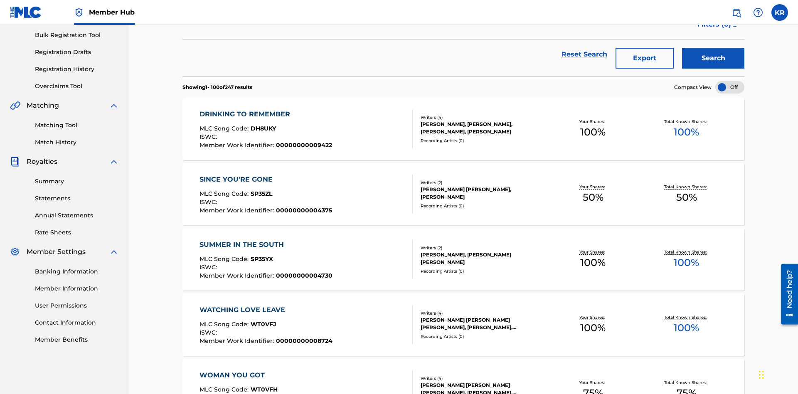
scroll to position [189, 0]
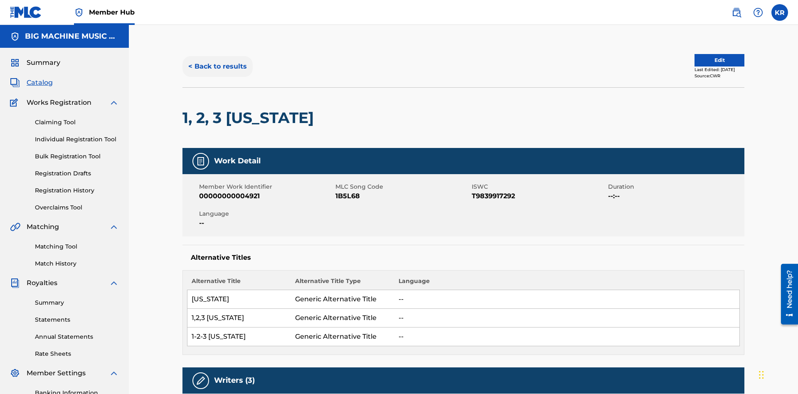
click at [217, 60] on button "< Back to results" at bounding box center [217, 66] width 70 height 21
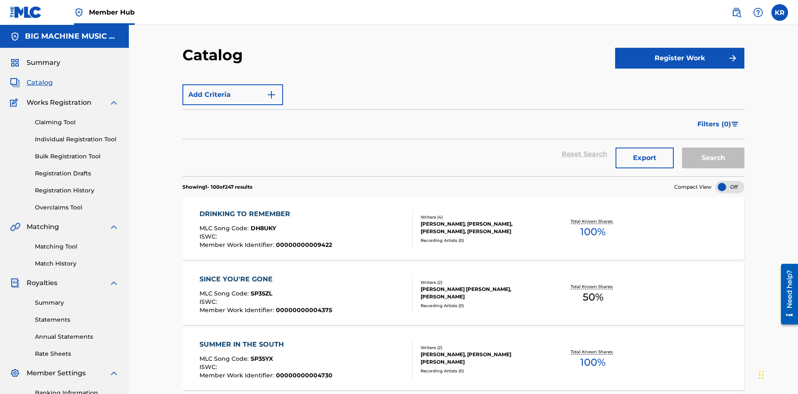
scroll to position [121, 0]
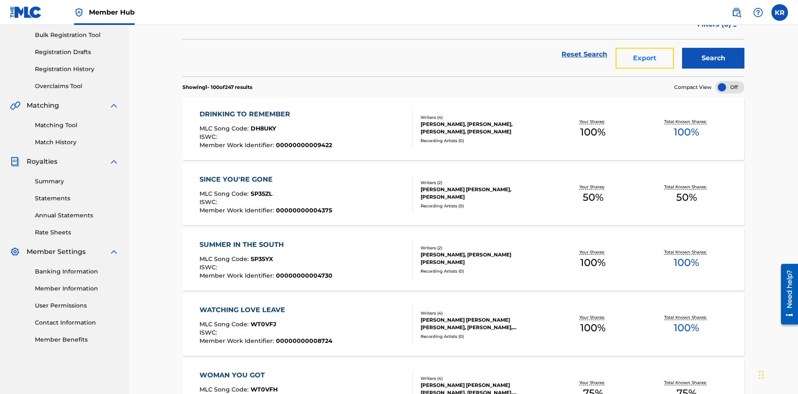
click at [644, 60] on button "Export" at bounding box center [644, 58] width 58 height 21
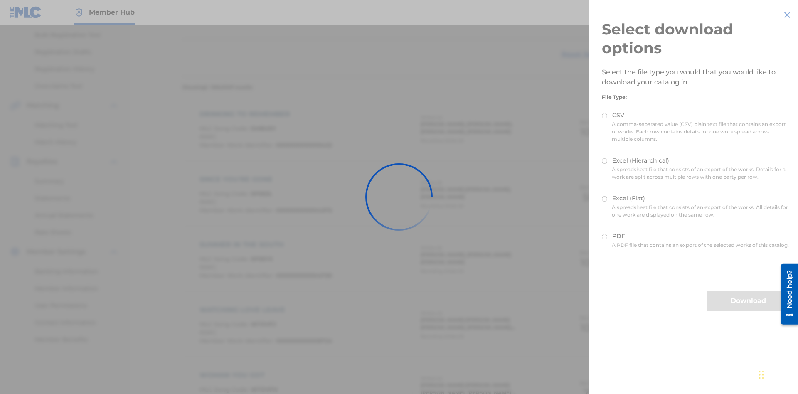
scroll to position [119, 0]
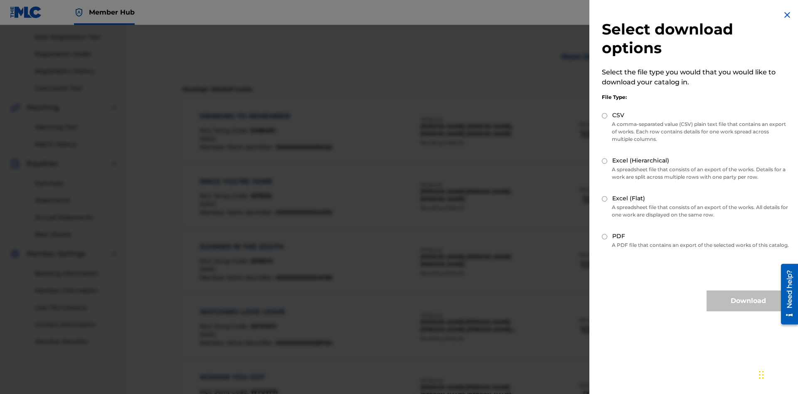
click at [604, 199] on input "Excel (Flat)" at bounding box center [603, 198] width 5 height 5
radio input "true"
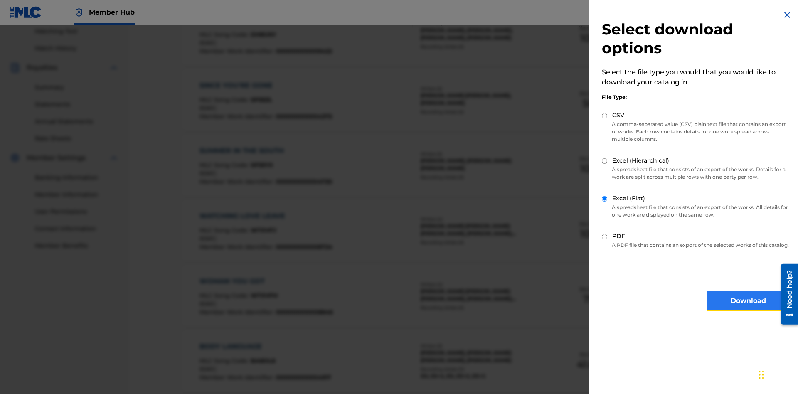
click at [748, 308] on button "Download" at bounding box center [747, 300] width 83 height 21
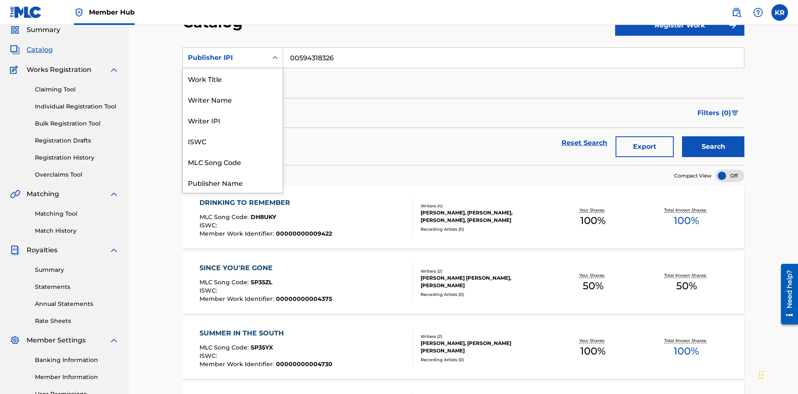
scroll to position [125, 0]
click at [233, 141] on div "Artist" at bounding box center [233, 140] width 100 height 21
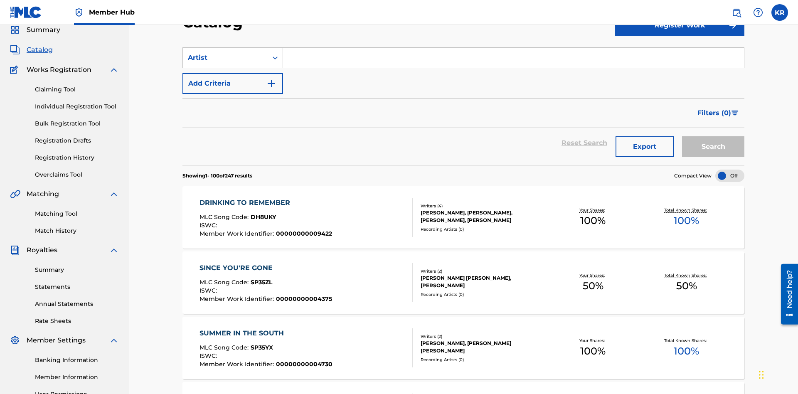
click at [513, 60] on input "Search Form" at bounding box center [513, 58] width 461 height 20
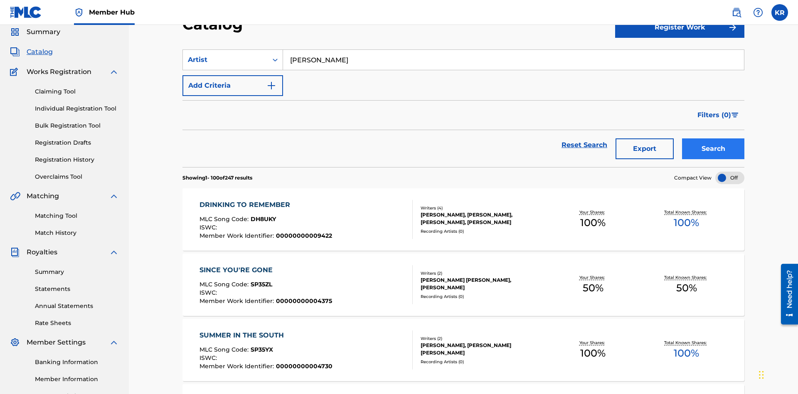
type input "[PERSON_NAME]"
click at [713, 138] on button "Search" at bounding box center [713, 148] width 62 height 21
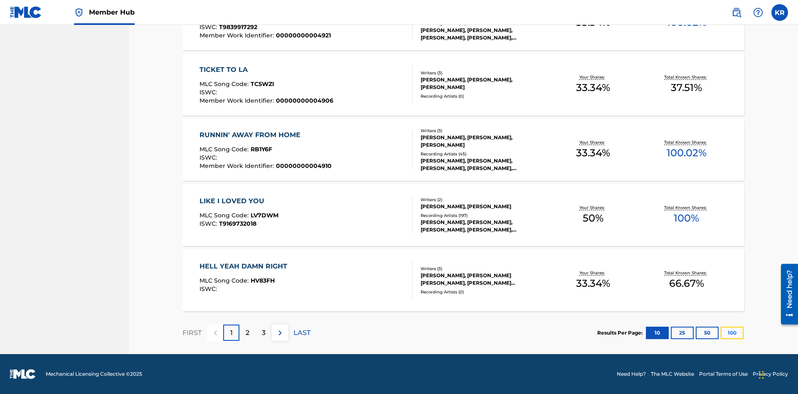
click at [720, 332] on button "100" at bounding box center [731, 332] width 23 height 12
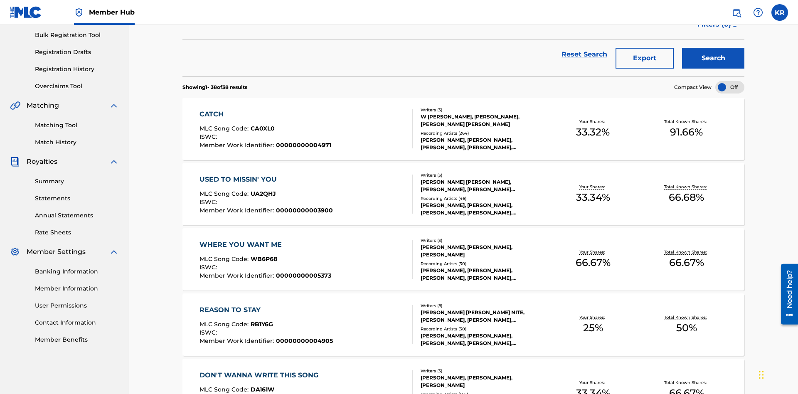
scroll to position [189, 0]
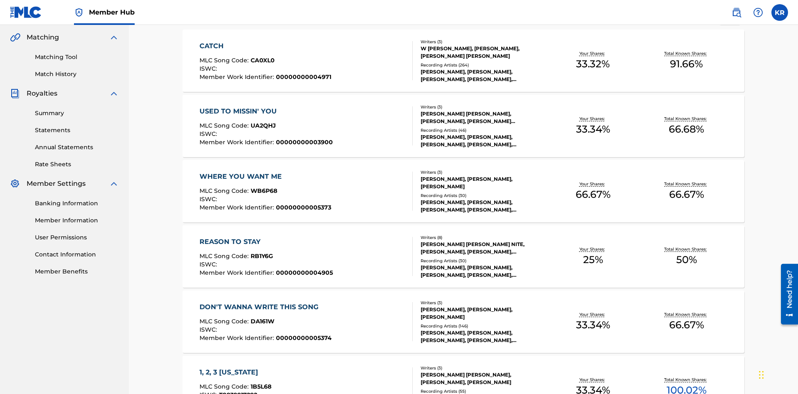
click at [260, 383] on span "1B5L68" at bounding box center [260, 386] width 21 height 7
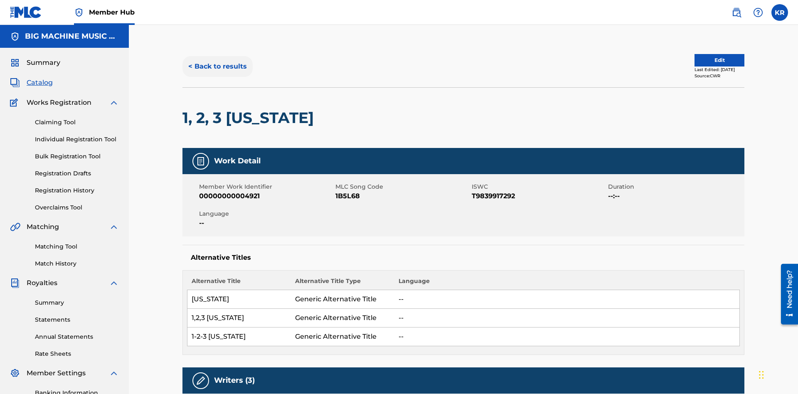
click at [217, 60] on button "< Back to results" at bounding box center [217, 66] width 70 height 21
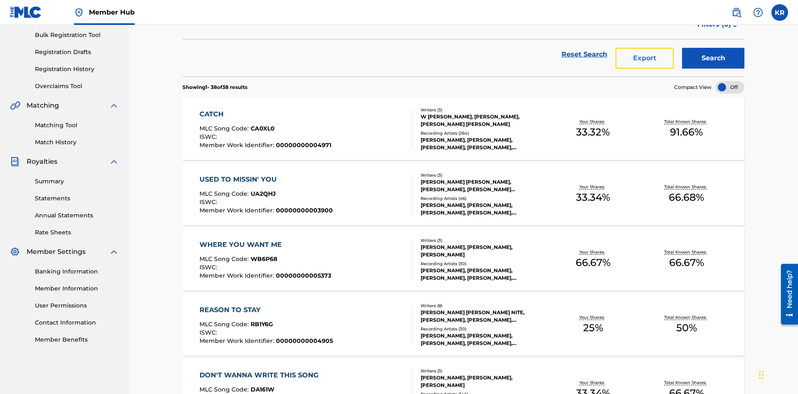
click at [644, 60] on button "Export" at bounding box center [644, 58] width 58 height 21
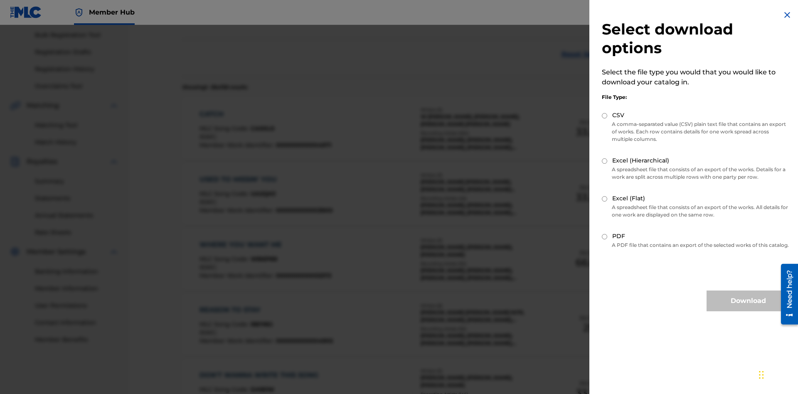
scroll to position [119, 0]
click at [604, 161] on input "Excel (Hierarchical)" at bounding box center [603, 160] width 5 height 5
radio input "true"
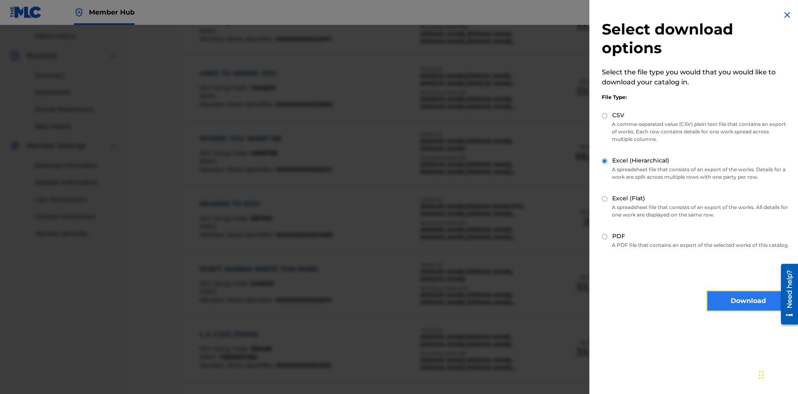
click at [748, 308] on button "Download" at bounding box center [747, 300] width 83 height 21
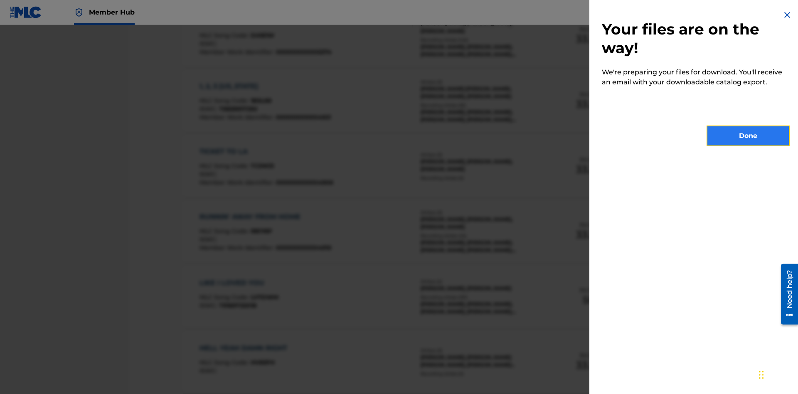
click at [748, 136] on button "Done" at bounding box center [747, 135] width 83 height 21
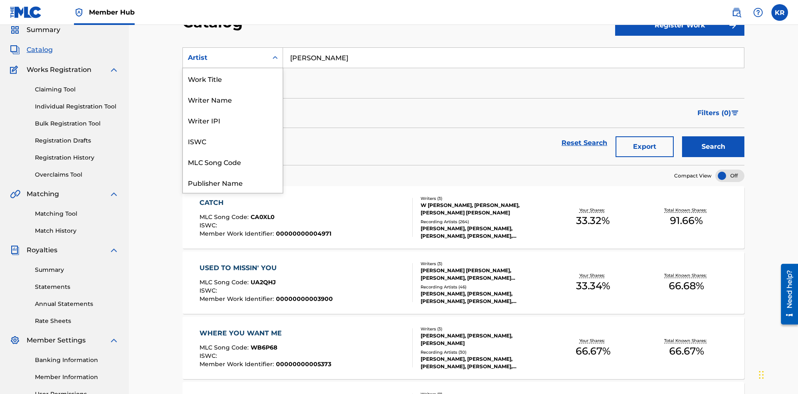
scroll to position [125, 0]
click at [233, 99] on div "MLC Publisher Number" at bounding box center [233, 99] width 100 height 21
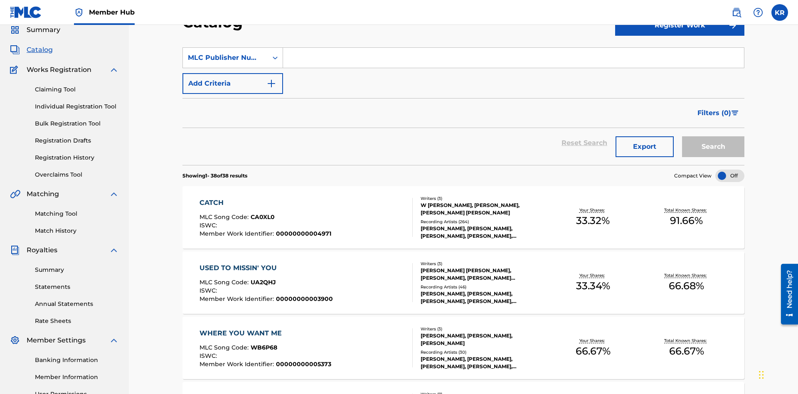
click at [513, 60] on input "Search Form" at bounding box center [513, 58] width 461 height 20
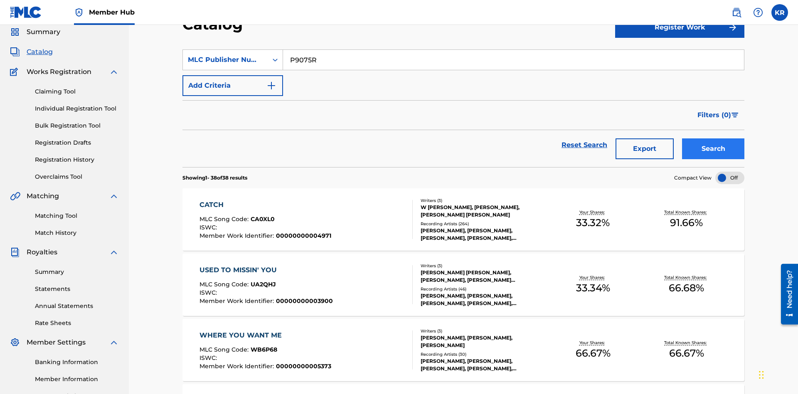
type input "P9075R"
click at [713, 138] on button "Search" at bounding box center [713, 148] width 62 height 21
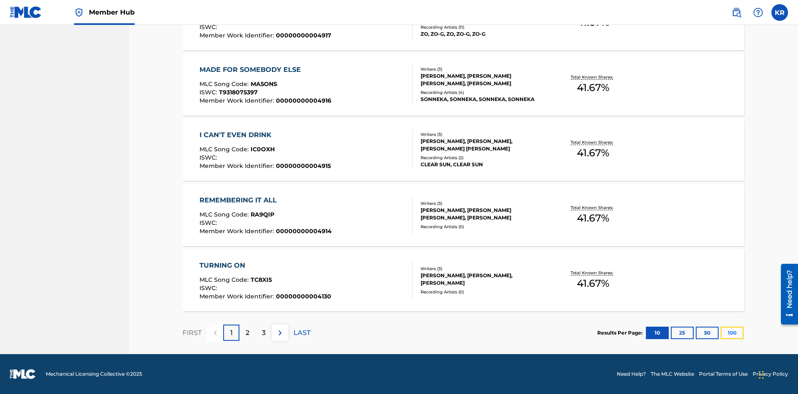
click at [720, 332] on button "100" at bounding box center [731, 332] width 23 height 12
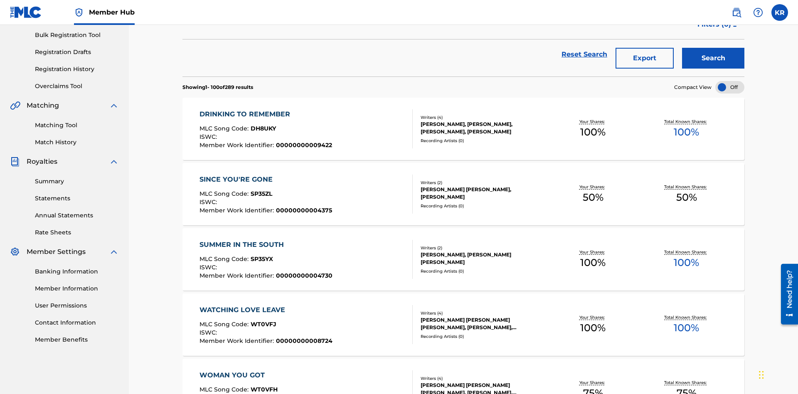
scroll to position [189, 0]
